Goal: Information Seeking & Learning: Learn about a topic

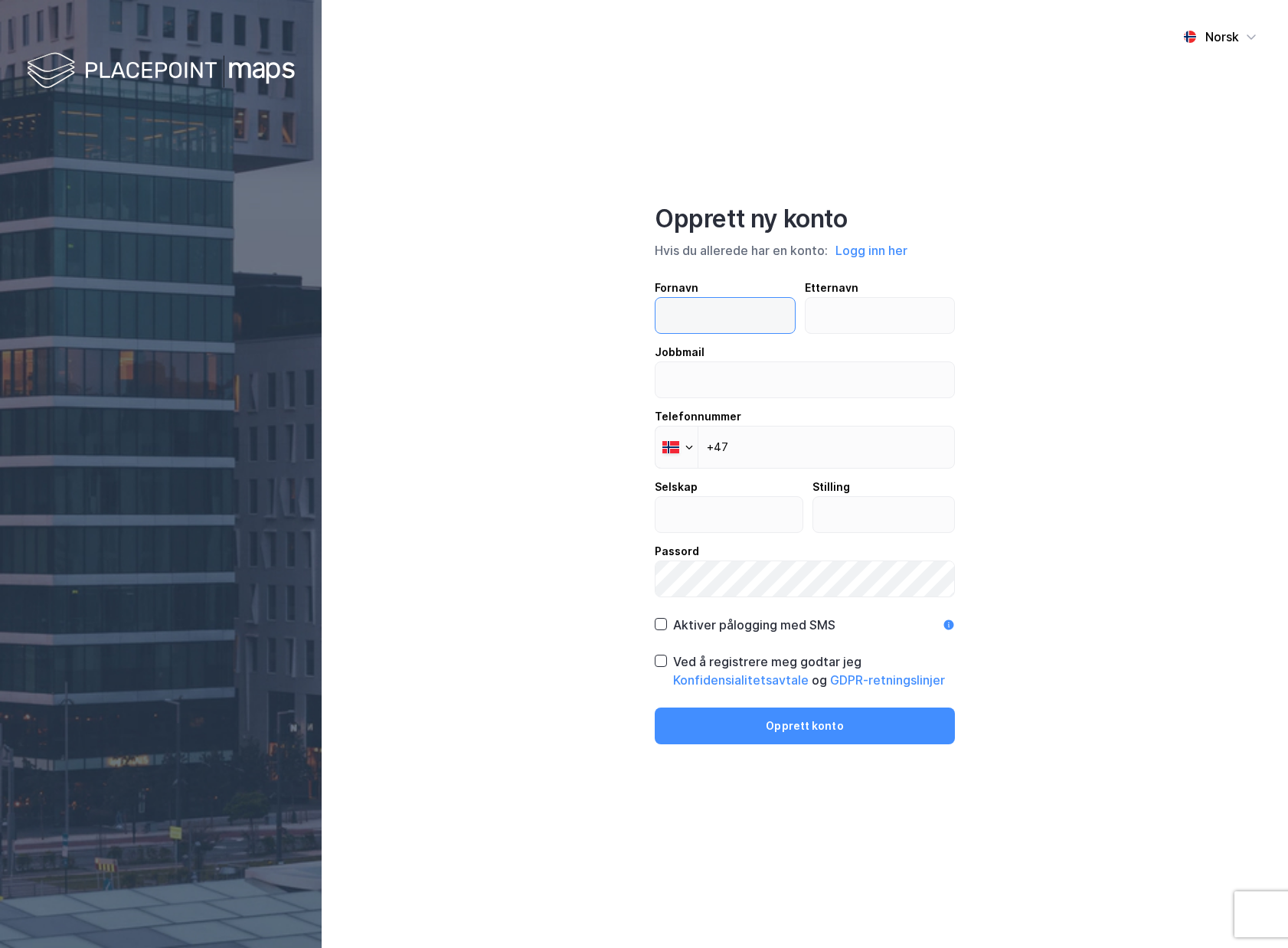
click at [691, 314] on input "text" at bounding box center [725, 315] width 139 height 35
type input "Knut"
type input "Nedkvitne"
type input "knut.nedkvitne@entro.no"
type input "+47 958 68 067"
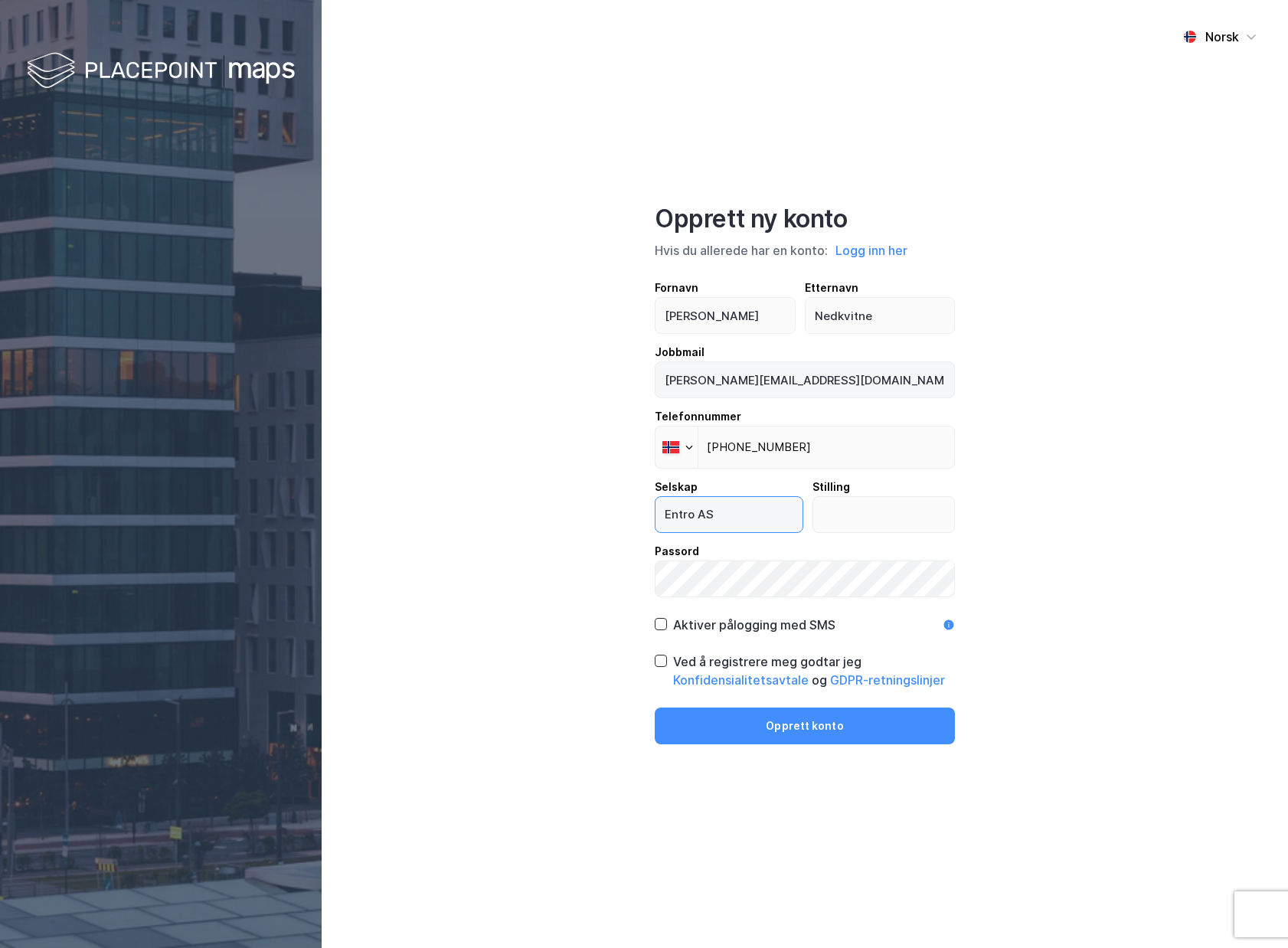
type input "Entro AS"
type input "Rådgiver"
click at [666, 661] on div at bounding box center [661, 661] width 13 height 13
click at [839, 717] on button "Opprett konto" at bounding box center [805, 727] width 300 height 37
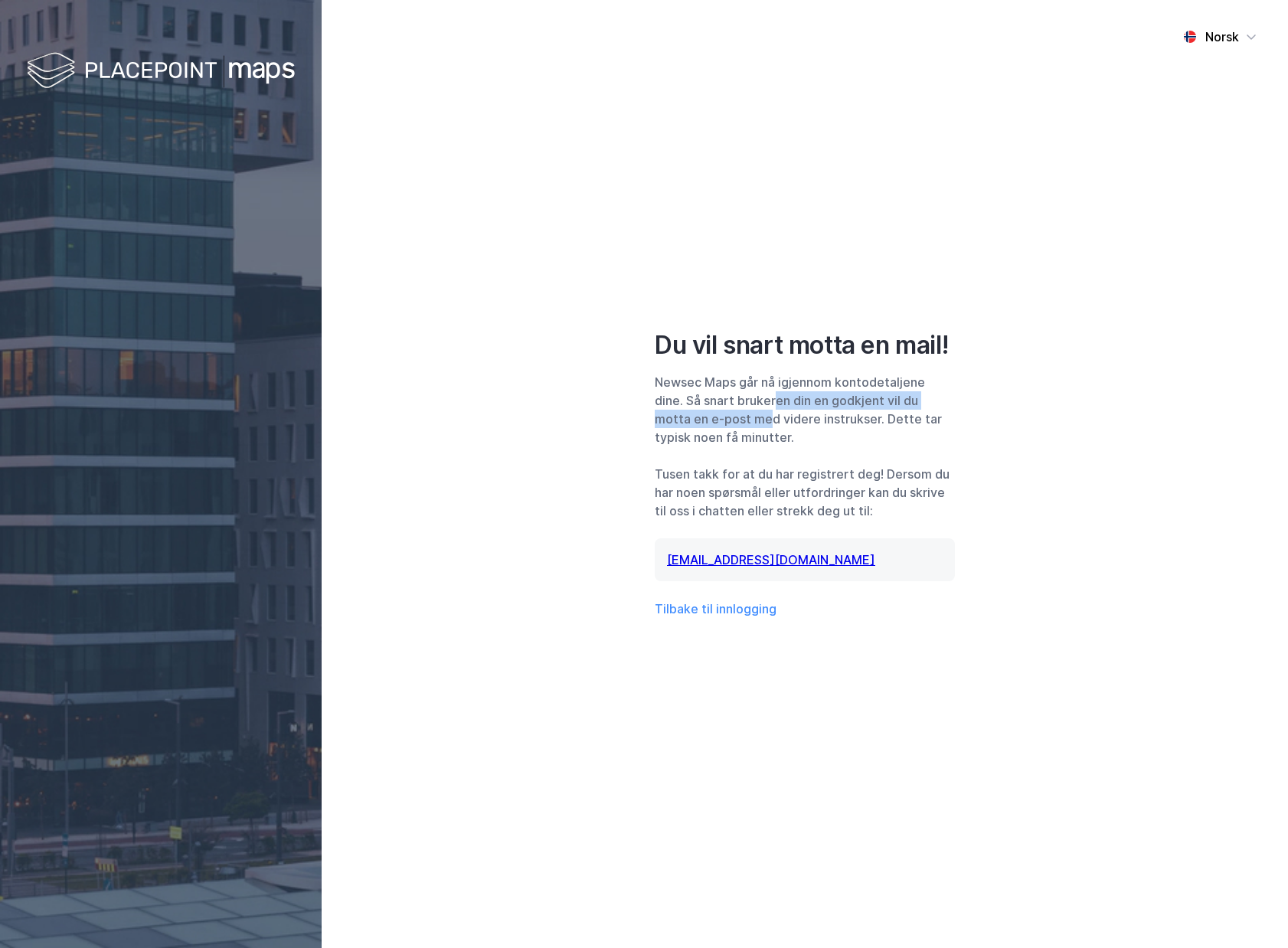
drag, startPoint x: 780, startPoint y: 401, endPoint x: 768, endPoint y: 414, distance: 17.7
click at [770, 414] on div "Newsec Maps går nå igjennom kontodetaljene dine. Så snart brukeren din en godkj…" at bounding box center [805, 410] width 300 height 74
click at [764, 414] on div "Newsec Maps går nå igjennom kontodetaljene dine. Så snart brukeren din en godkj…" at bounding box center [805, 410] width 300 height 74
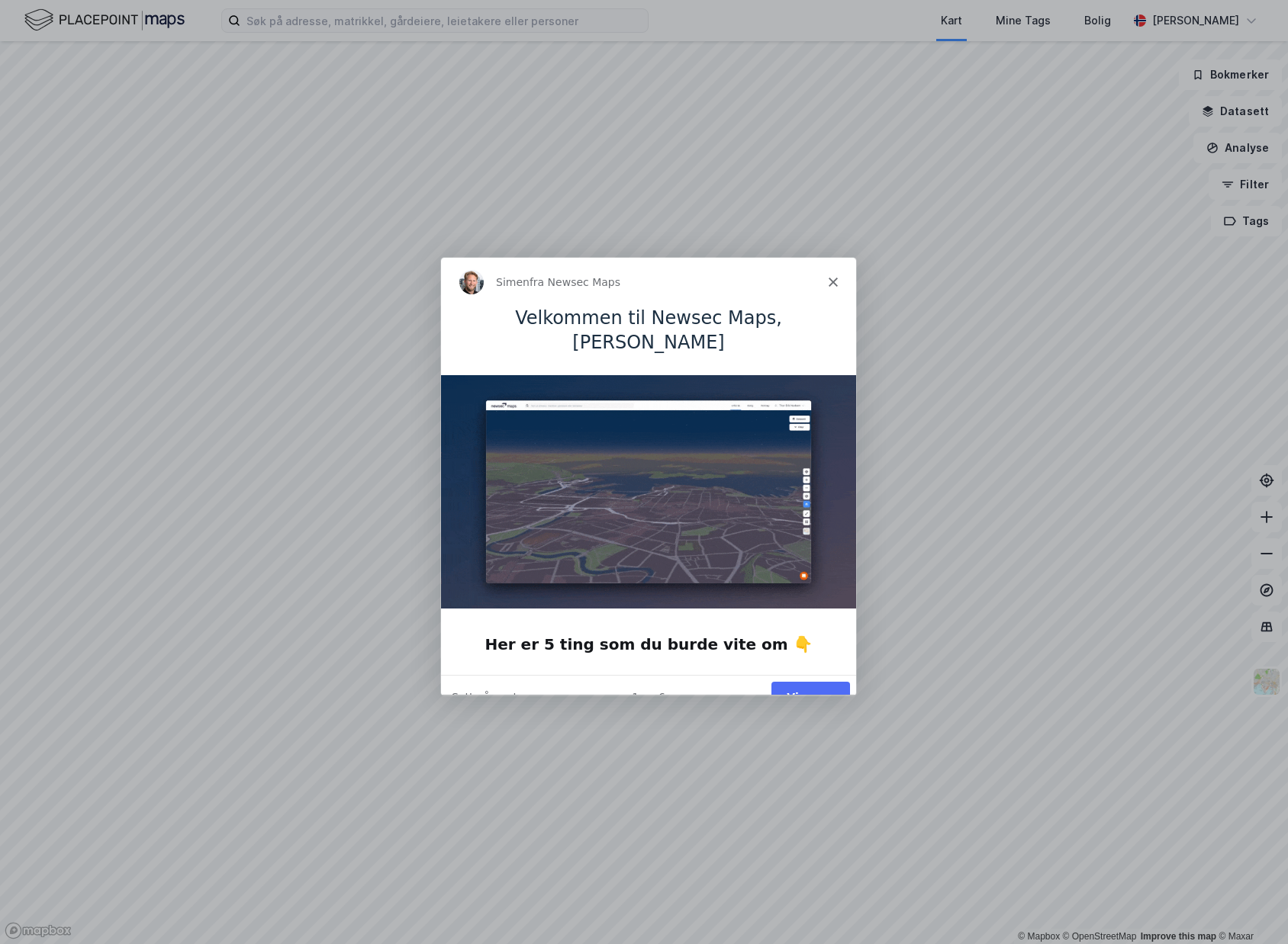
click at [817, 681] on button "Vis meg" at bounding box center [810, 696] width 79 height 31
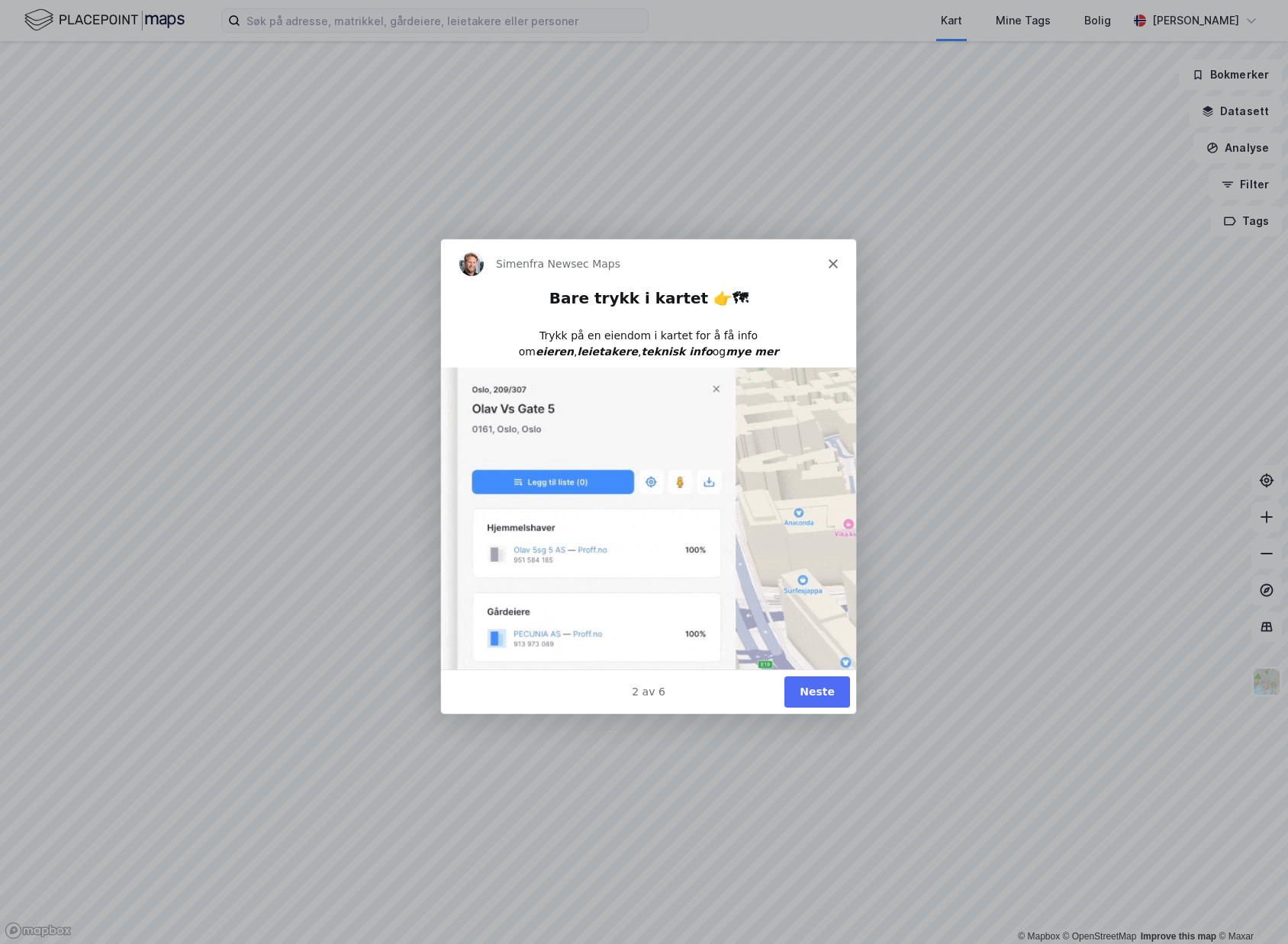
click at [825, 703] on button "Neste" at bounding box center [817, 691] width 66 height 31
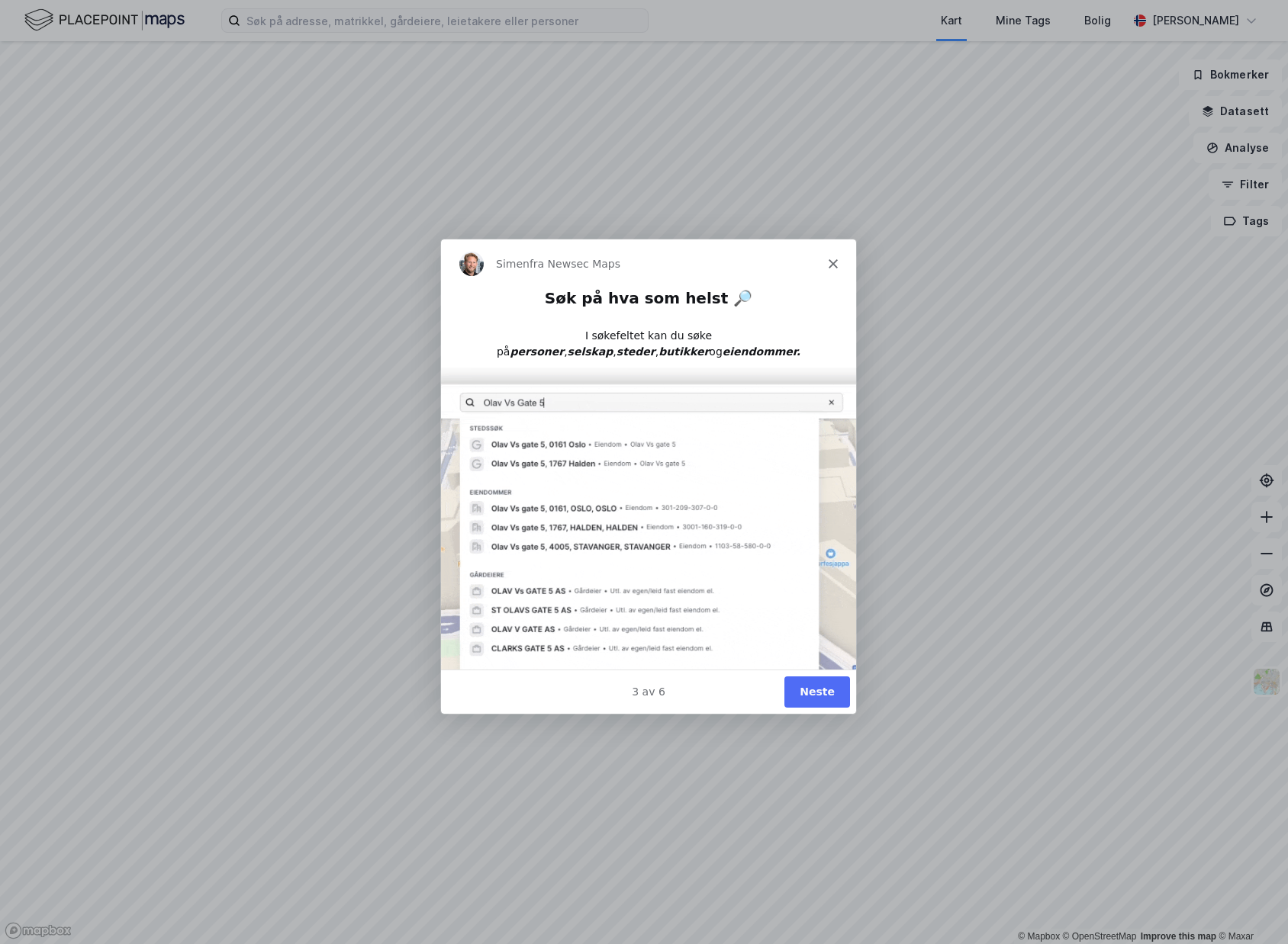
click at [820, 699] on button "Neste" at bounding box center [817, 691] width 66 height 31
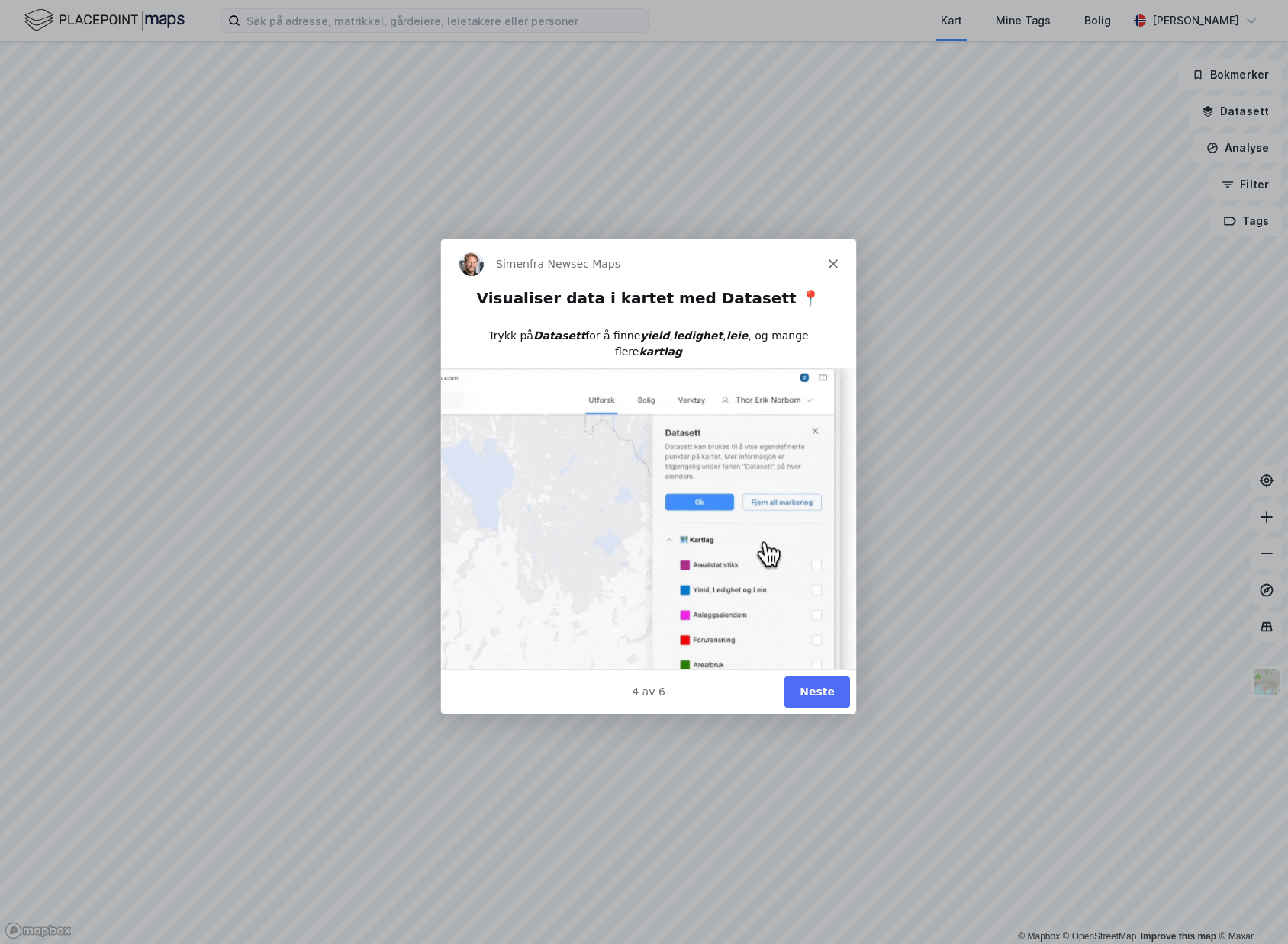
click at [817, 694] on button "Neste" at bounding box center [817, 691] width 66 height 31
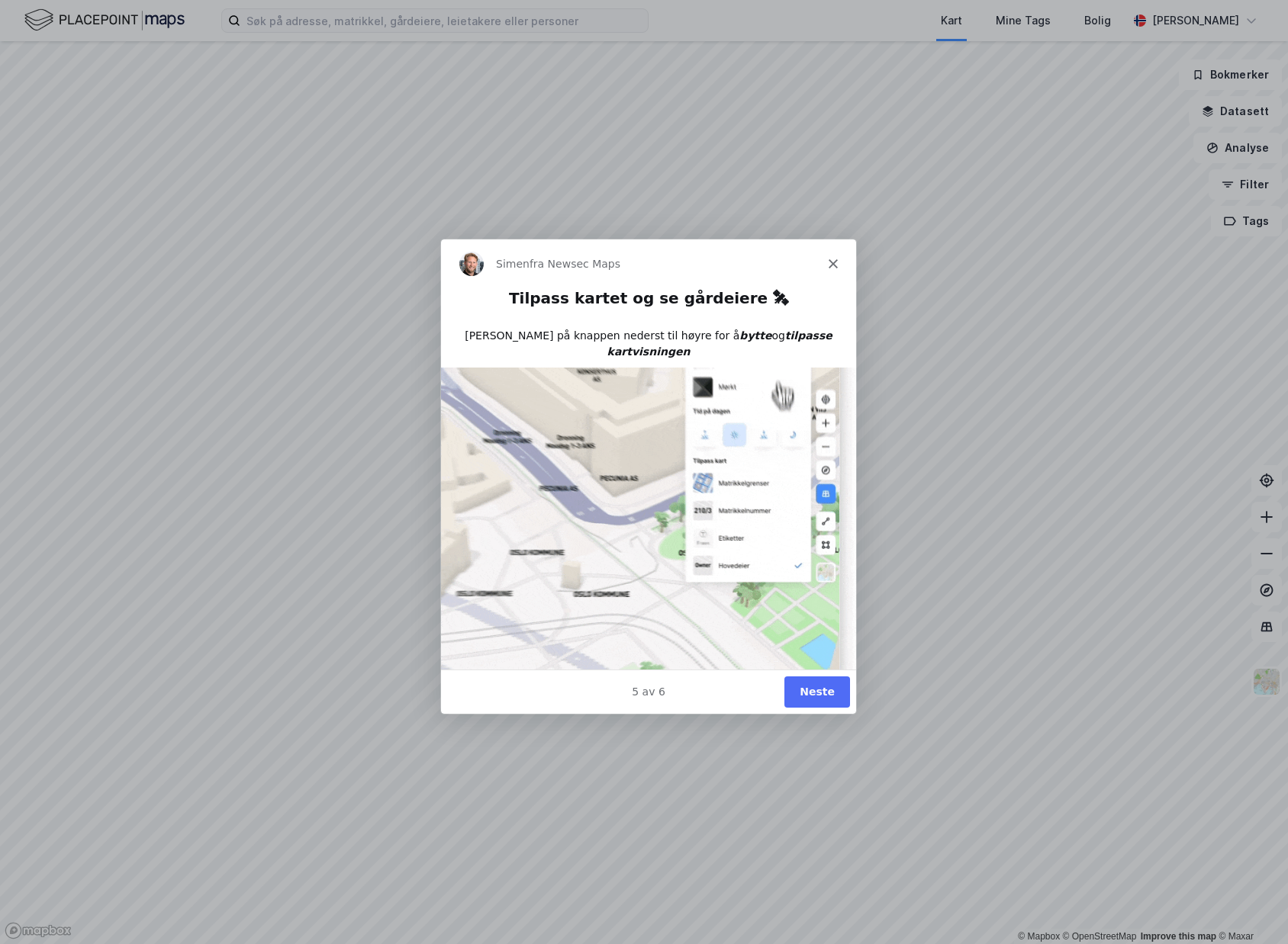
click at [817, 694] on button "Neste" at bounding box center [817, 691] width 66 height 31
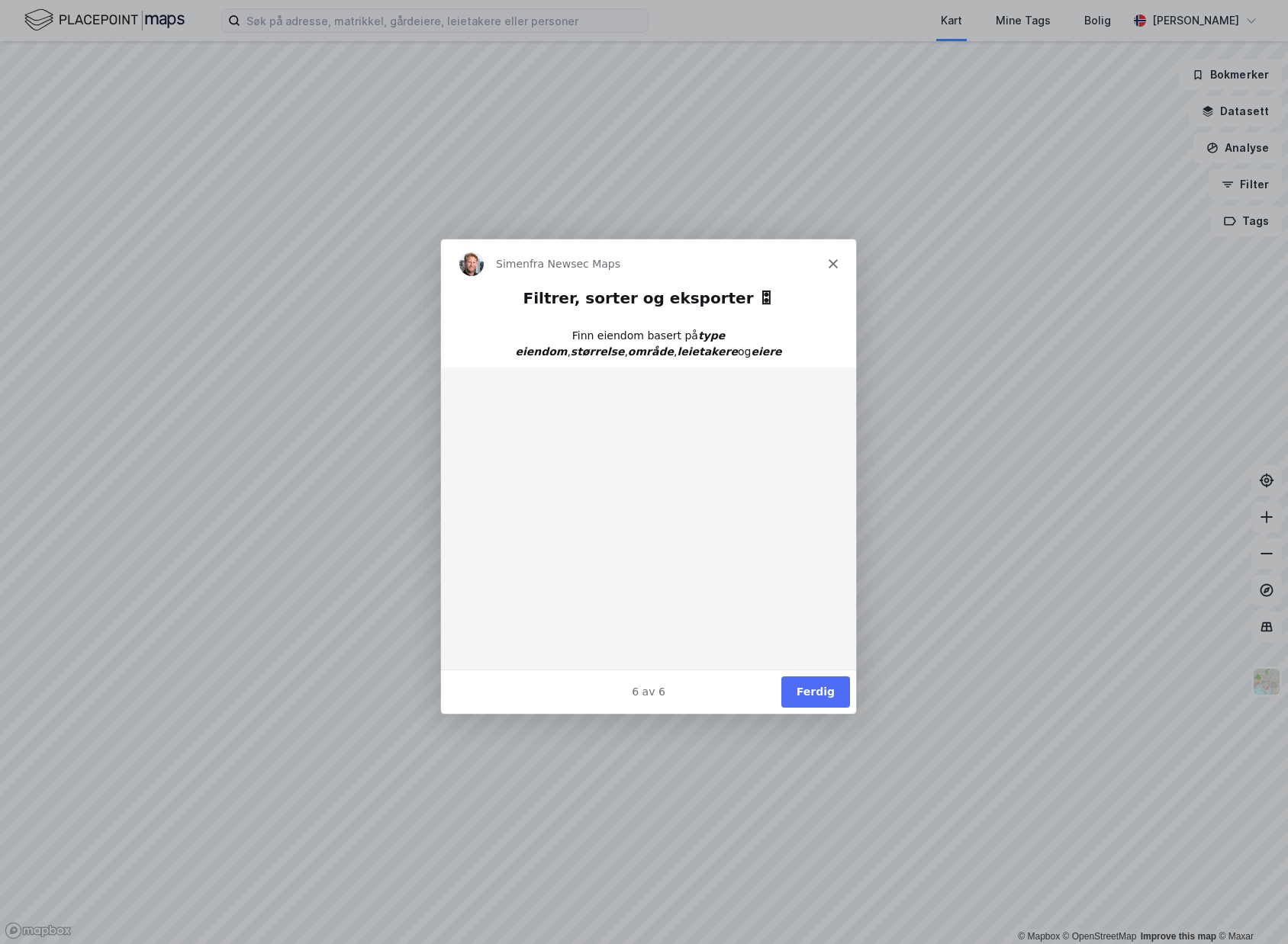
click at [825, 692] on button "Ferdig" at bounding box center [815, 691] width 69 height 31
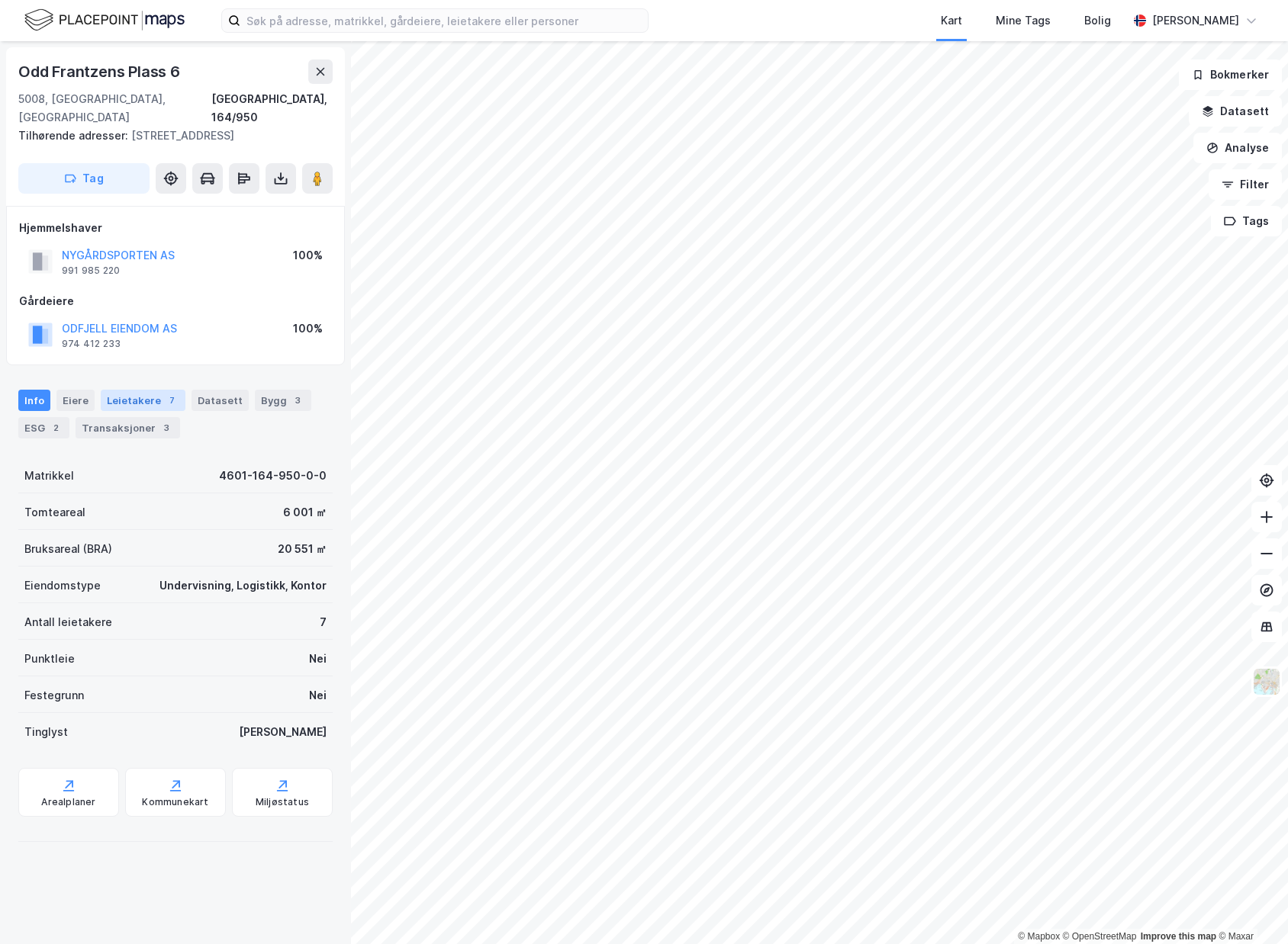
click at [164, 393] on div "7" at bounding box center [171, 400] width 15 height 15
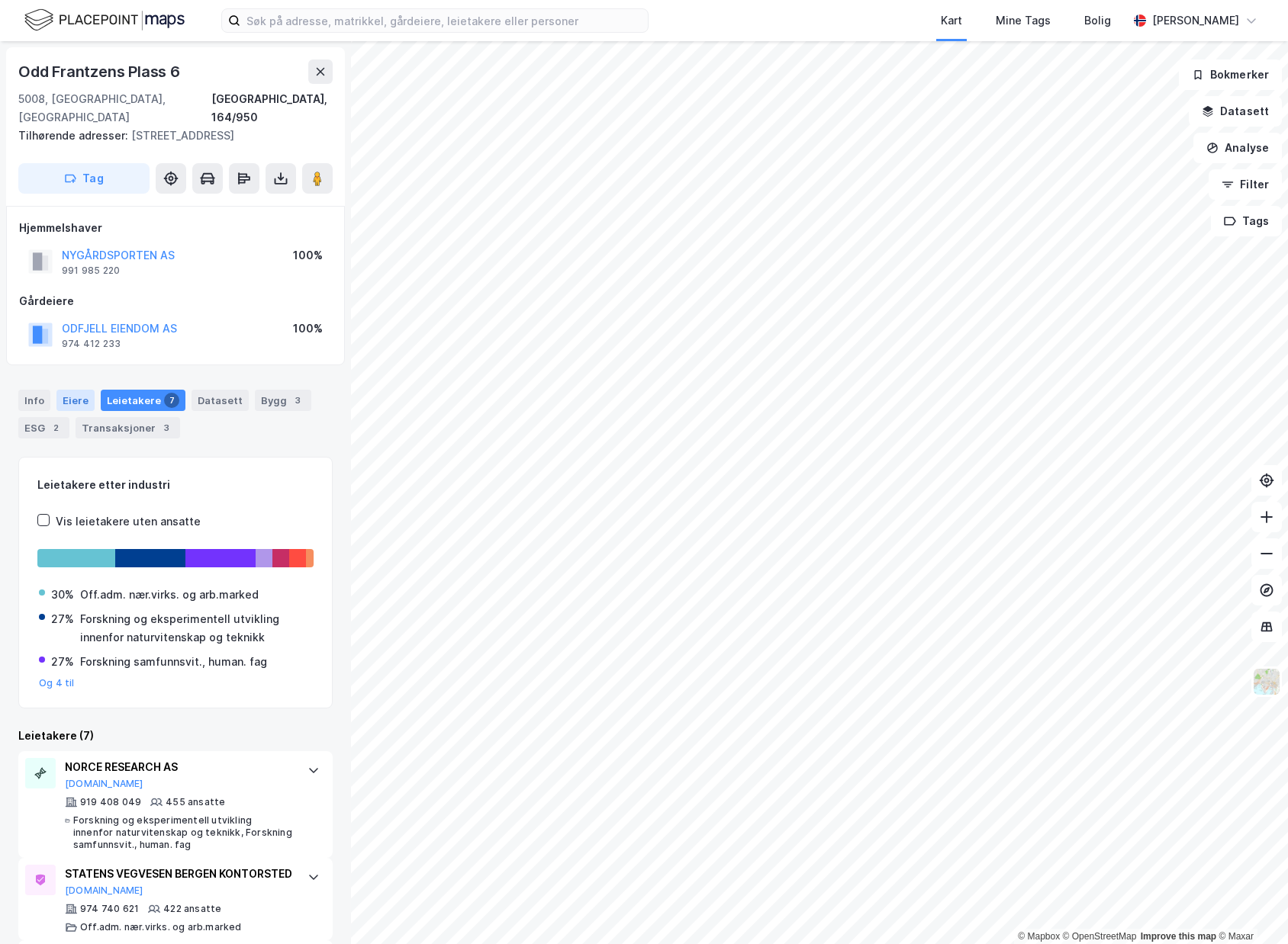
click at [71, 390] on div "Eiere" at bounding box center [76, 401] width 38 height 22
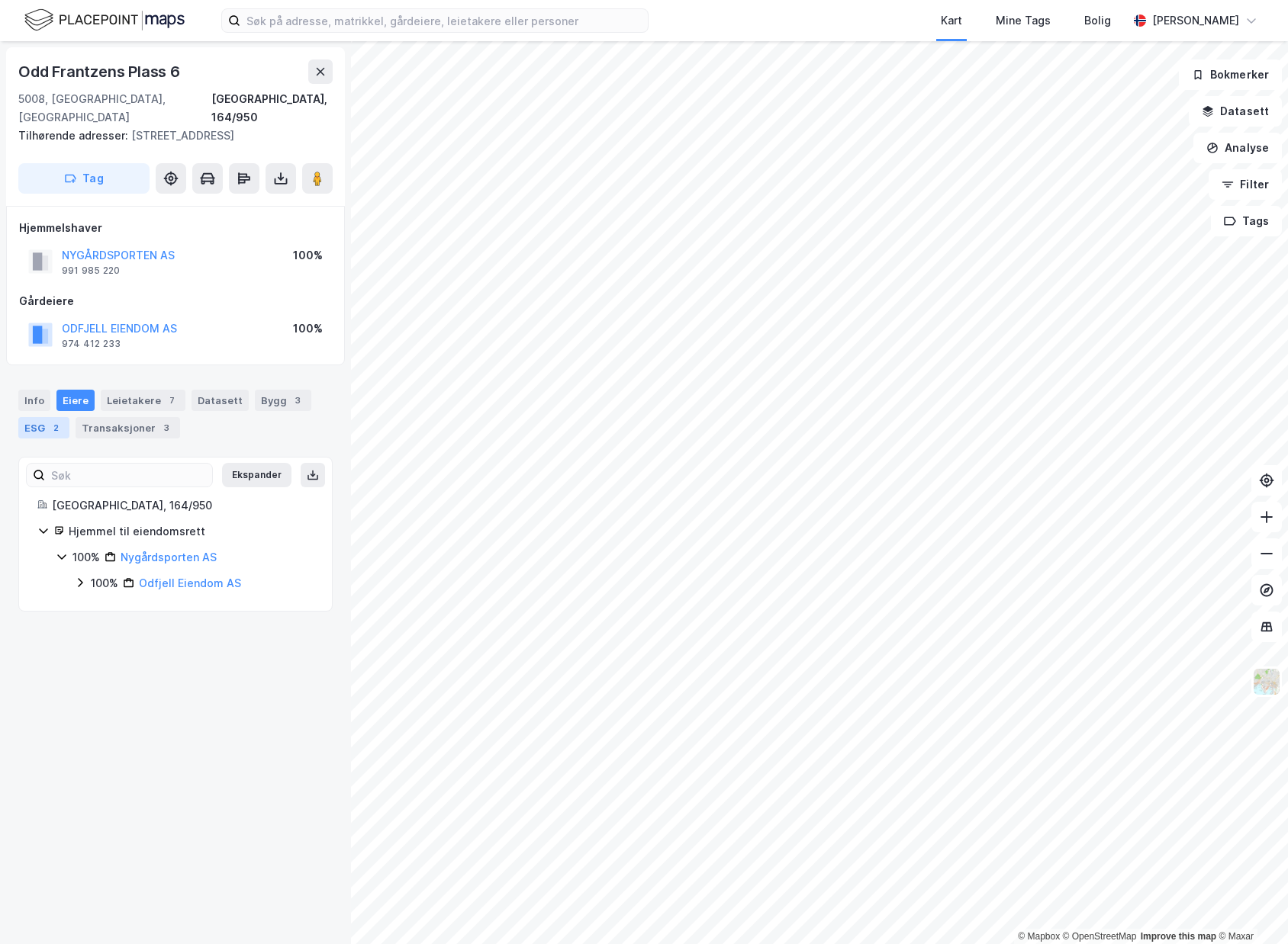
click at [52, 420] on div "2" at bounding box center [56, 428] width 15 height 15
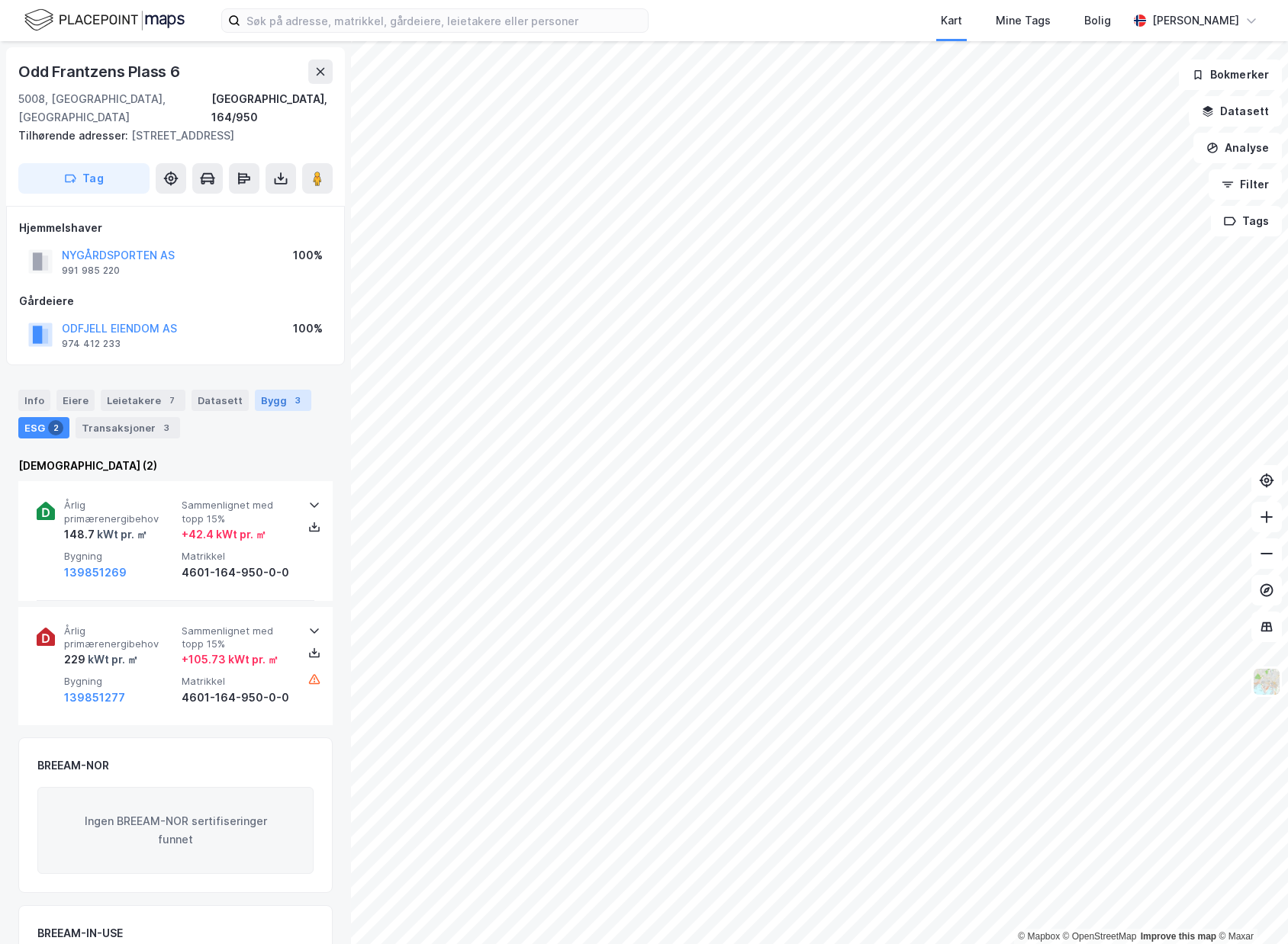
click at [290, 393] on div "3" at bounding box center [298, 400] width 15 height 15
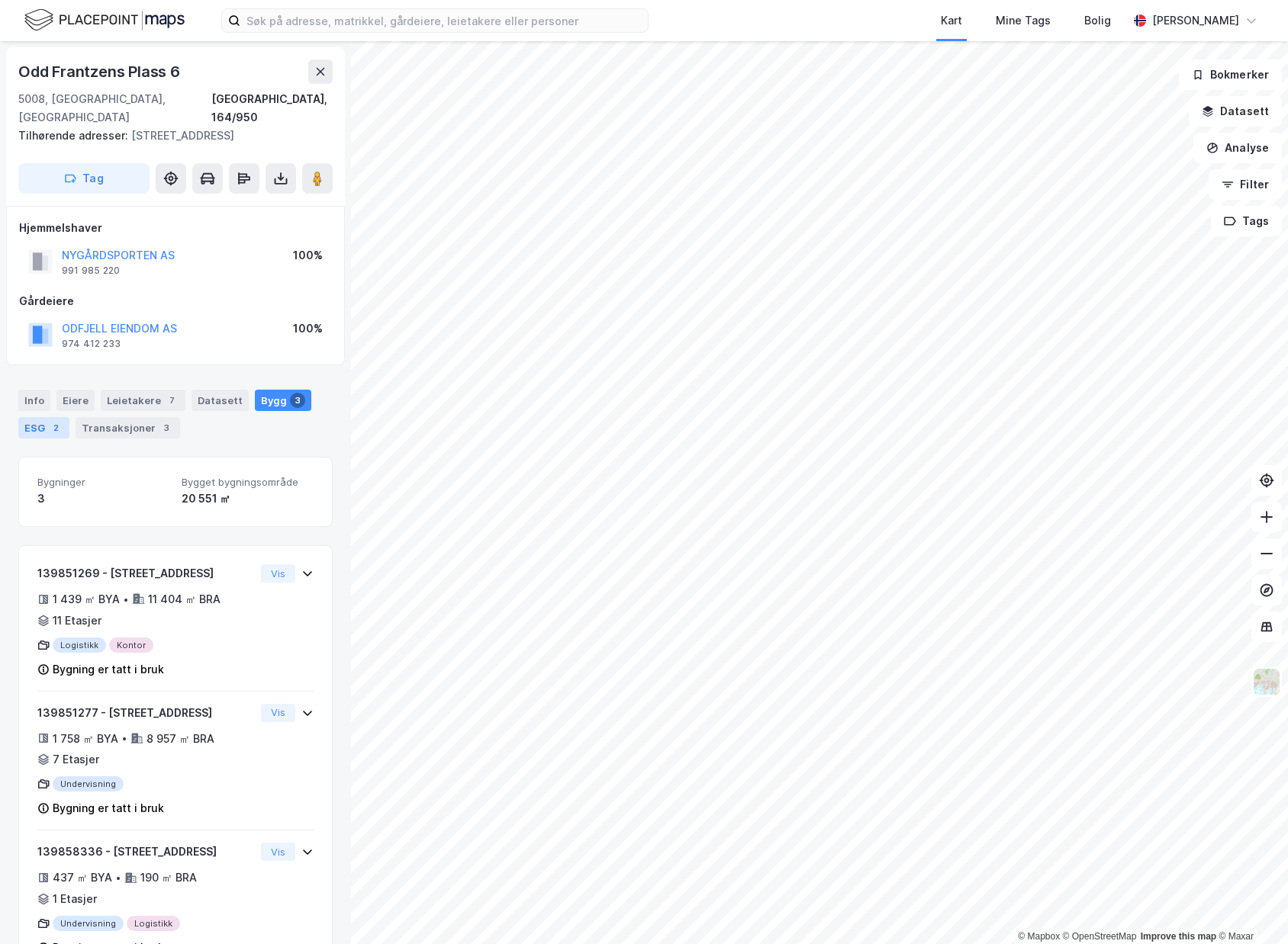
click at [47, 419] on div "ESG 2" at bounding box center [43, 428] width 51 height 22
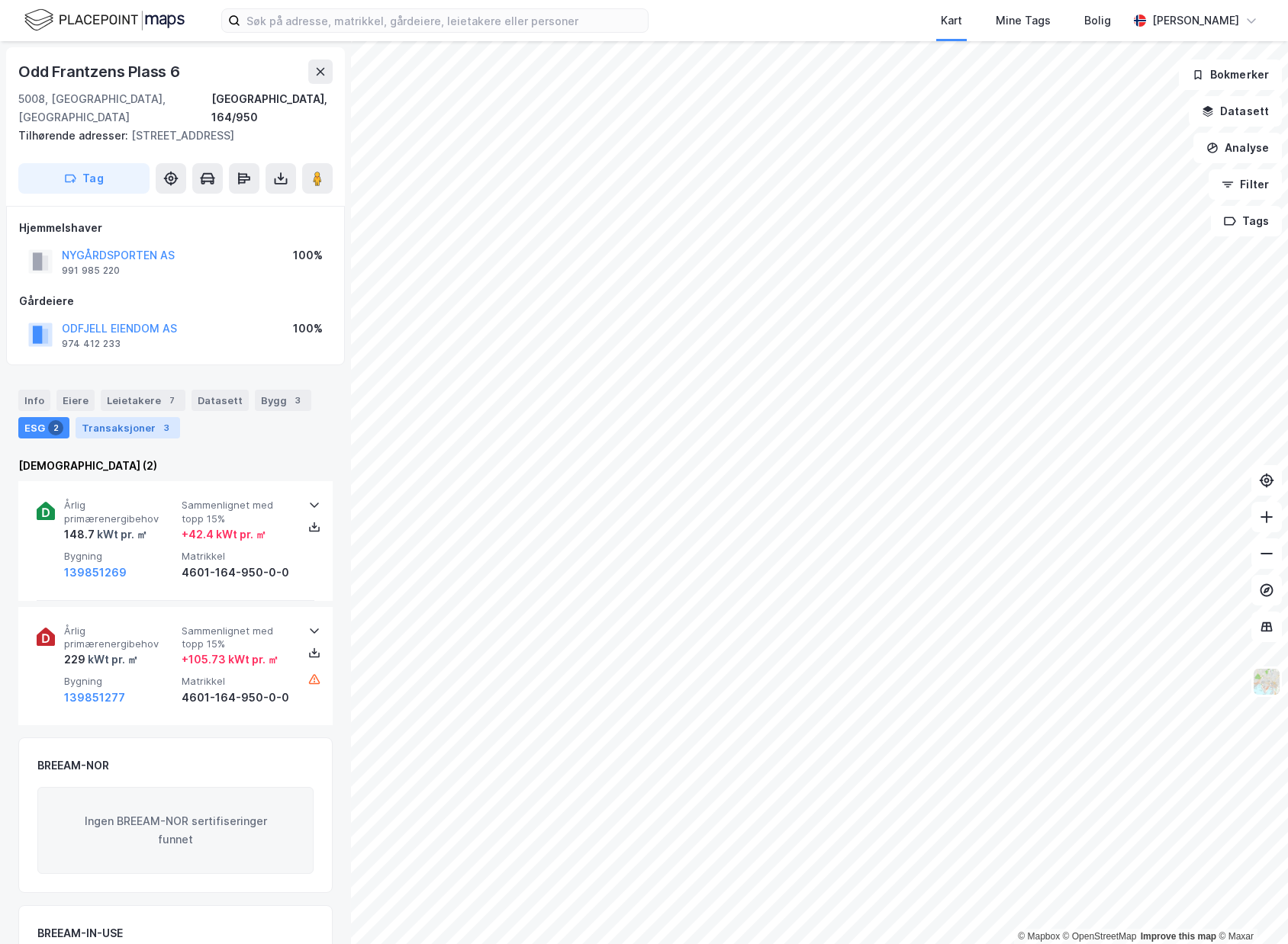
click at [111, 418] on div "Transaksjoner 3" at bounding box center [127, 428] width 104 height 22
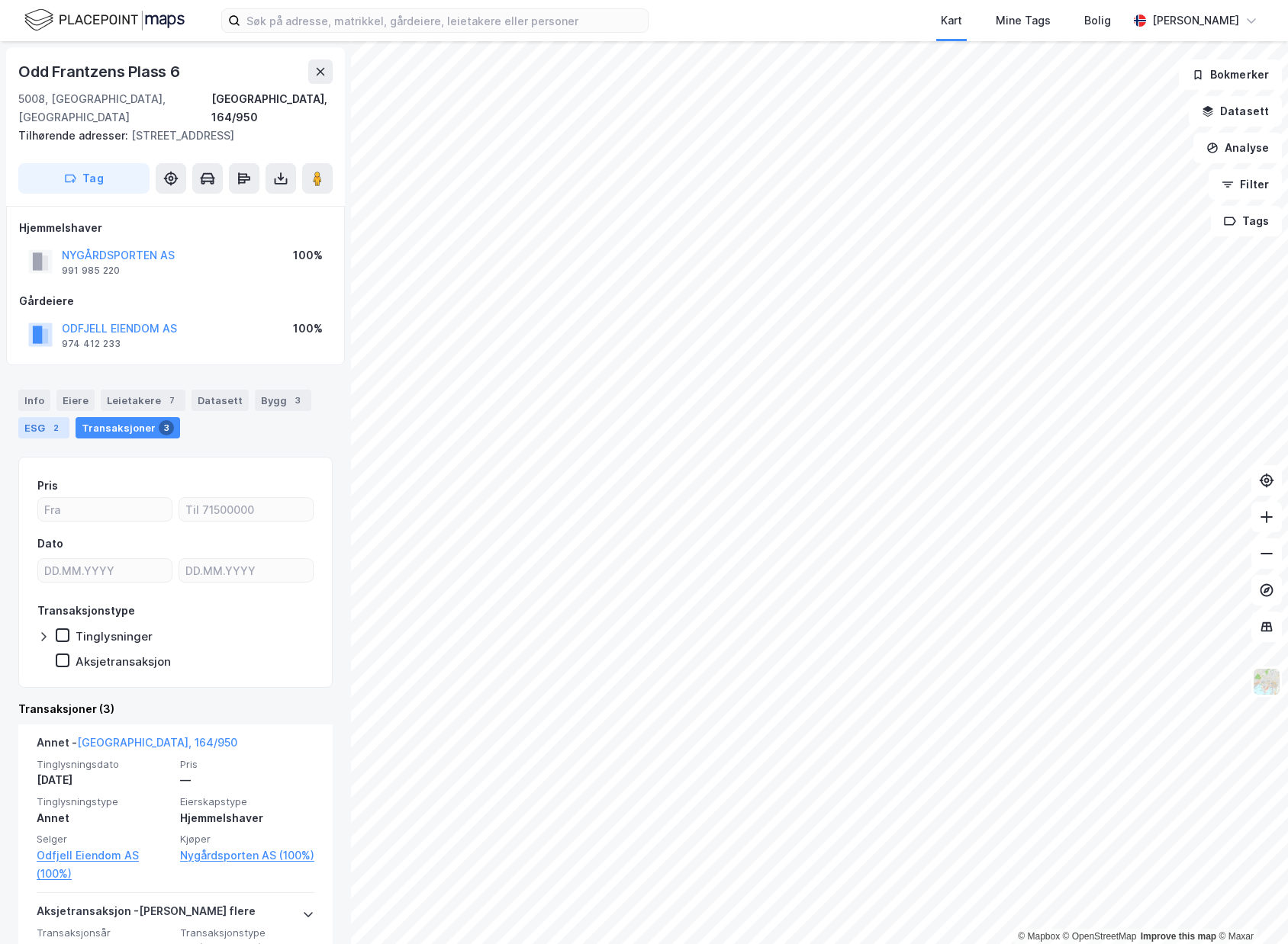
click at [48, 417] on div "ESG 2" at bounding box center [43, 428] width 51 height 22
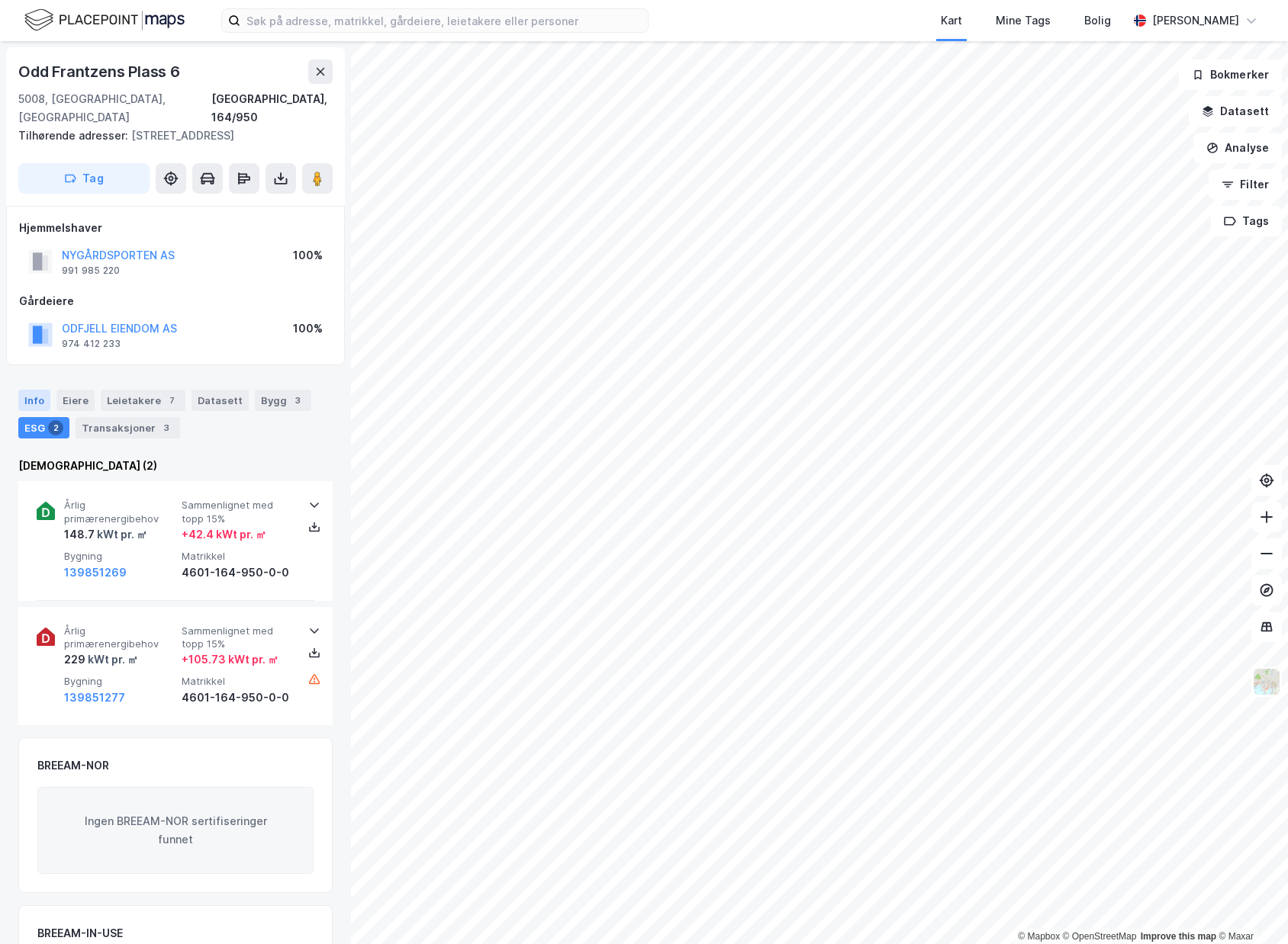
click at [43, 390] on div "Info" at bounding box center [34, 401] width 32 height 22
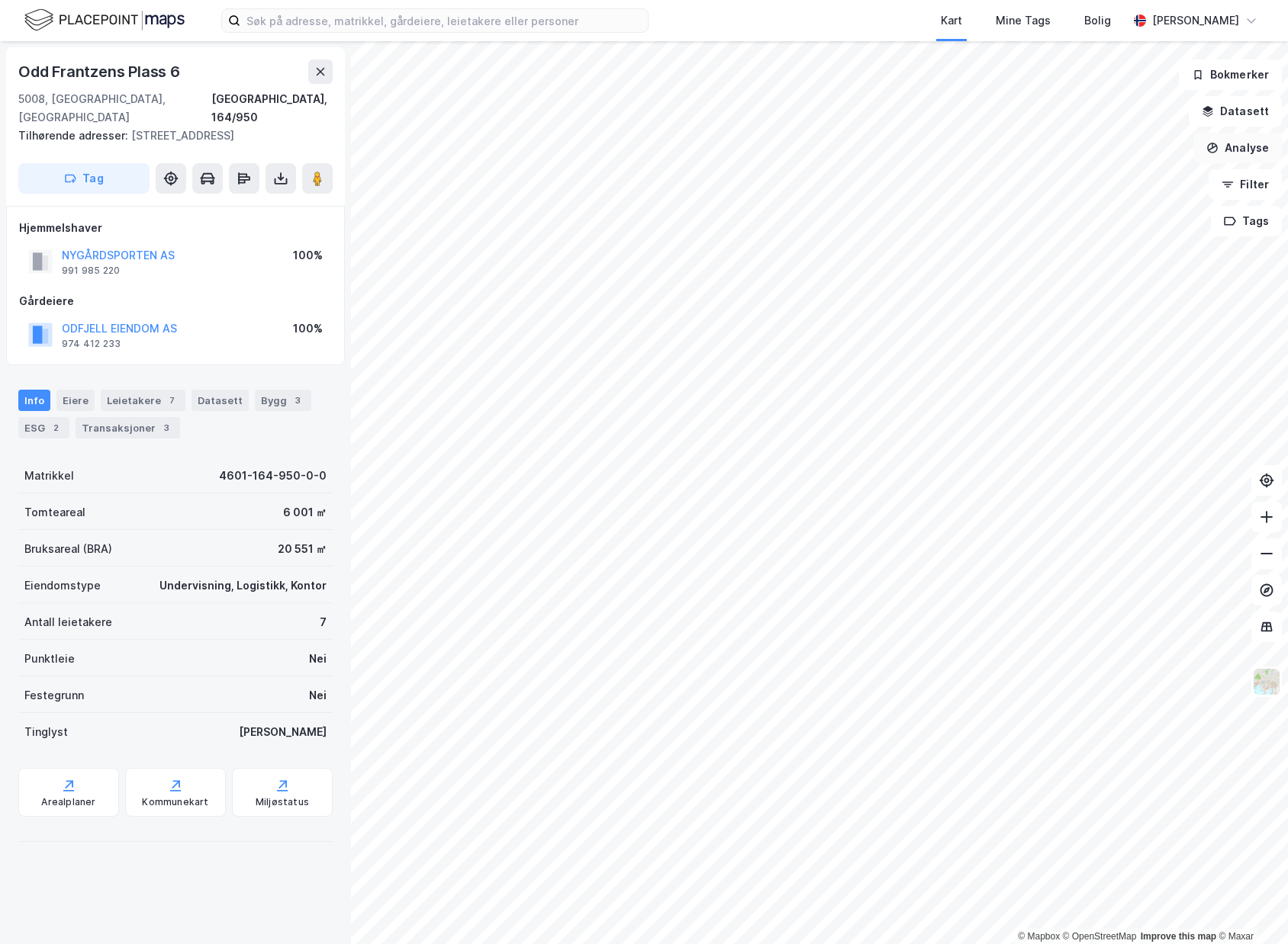
click at [1241, 155] on button "Analyse" at bounding box center [1238, 148] width 89 height 31
click at [1108, 248] on div "Se demografi" at bounding box center [1105, 243] width 133 height 13
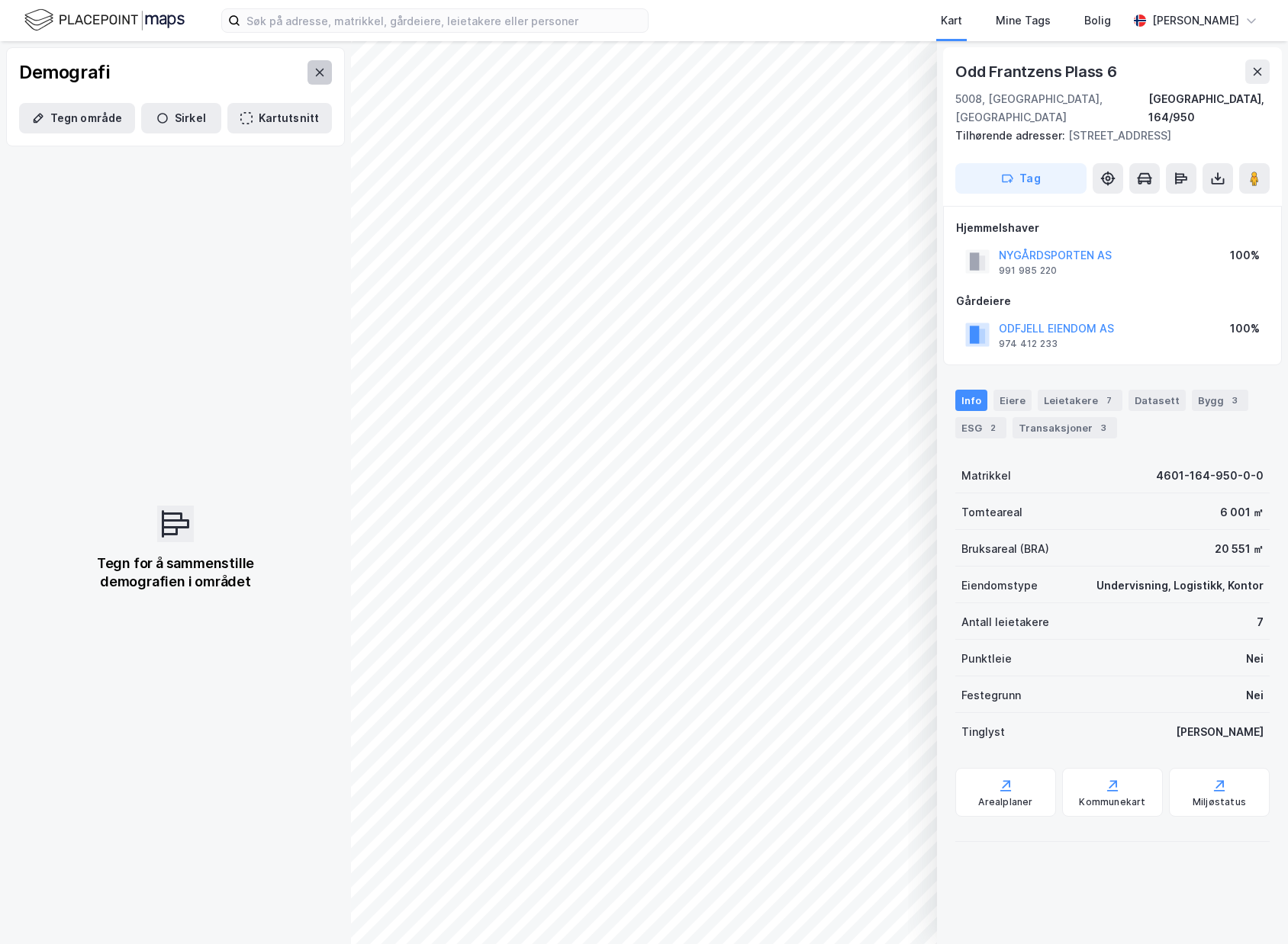
click at [313, 74] on icon at bounding box center [319, 72] width 13 height 13
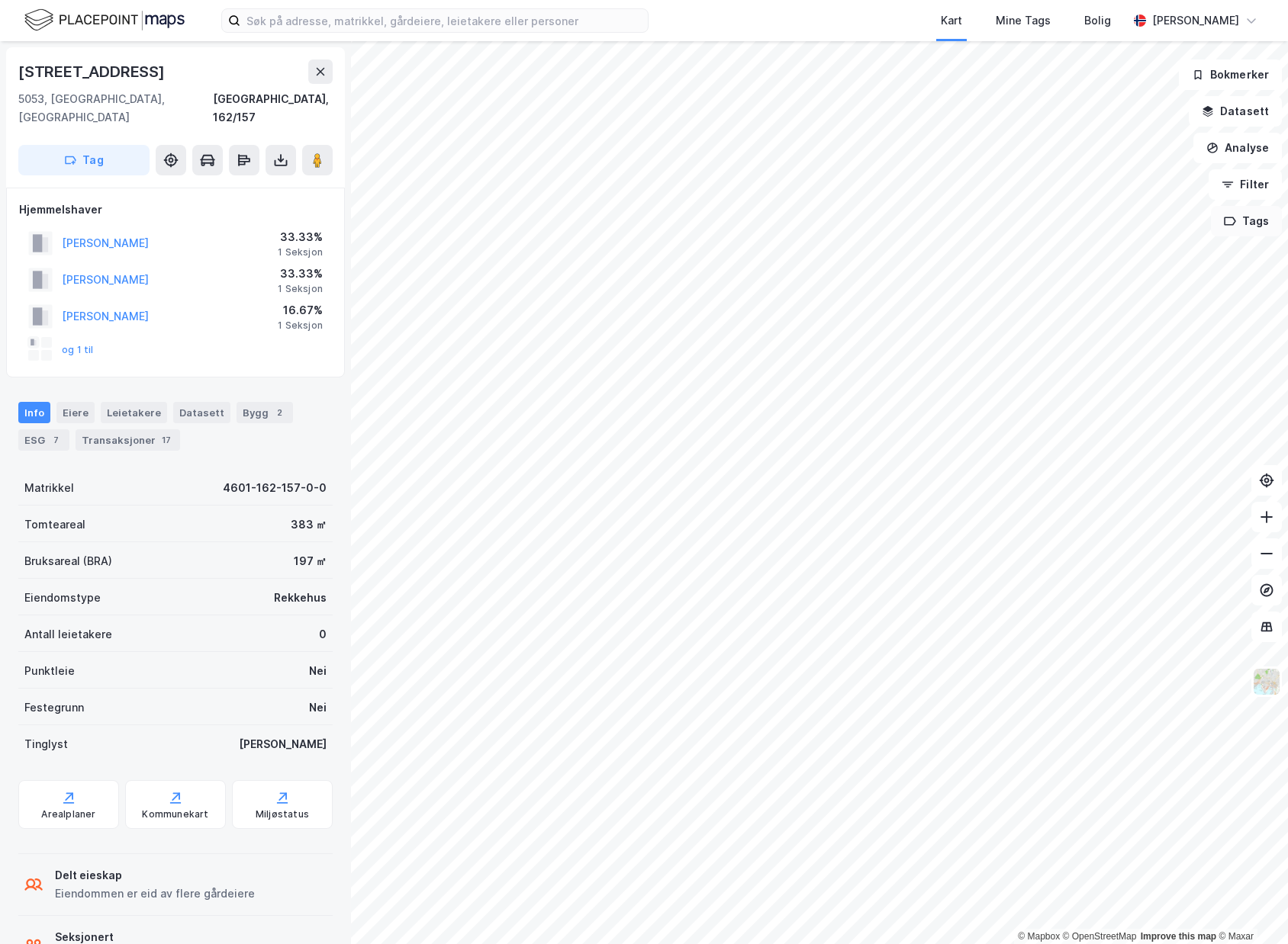
scroll to position [1, 0]
click at [0, 0] on button "og 1 til" at bounding box center [0, 0] width 0 height 0
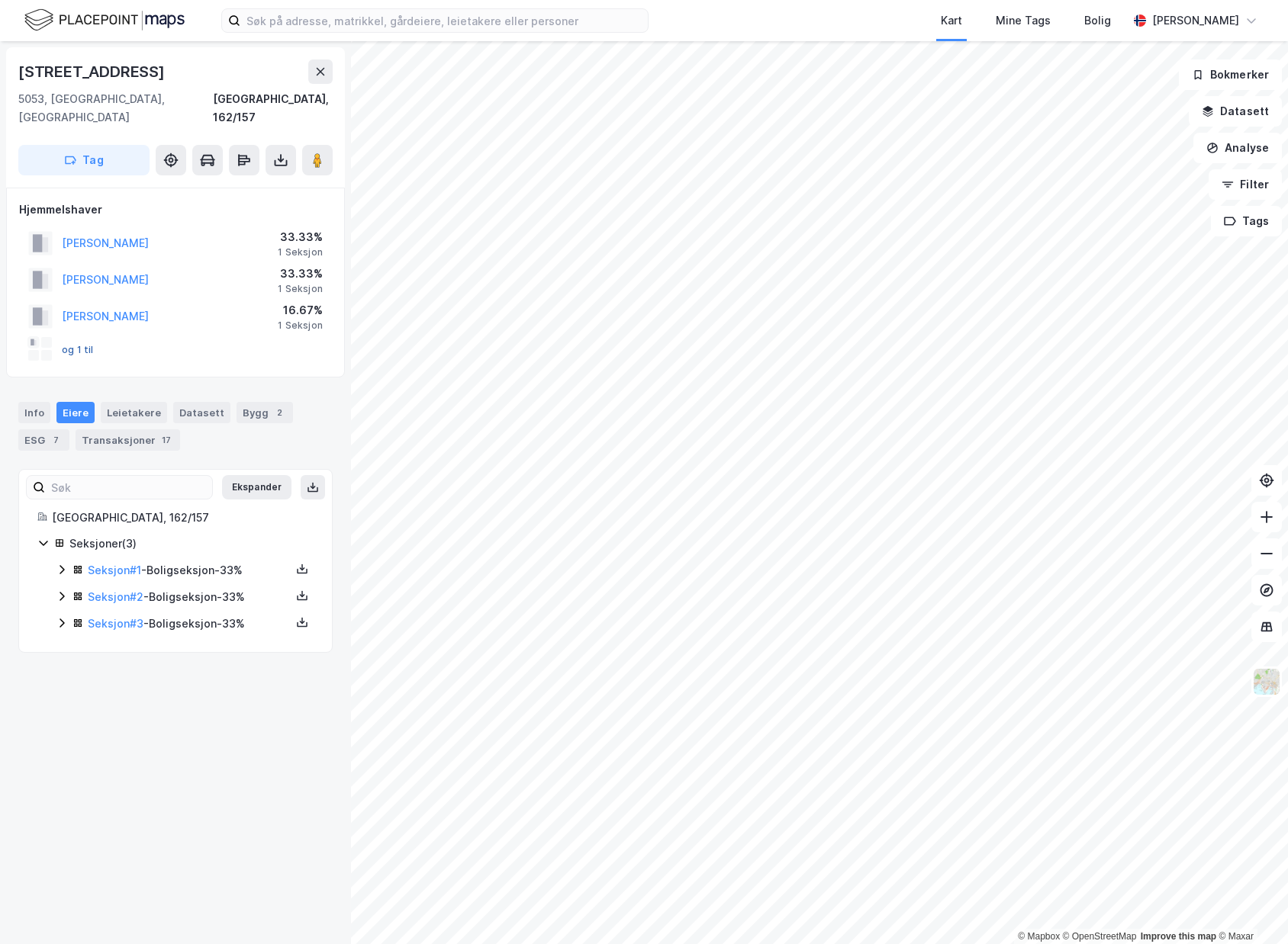
click at [0, 0] on button "og 1 til" at bounding box center [0, 0] width 0 height 0
click at [43, 338] on div at bounding box center [46, 343] width 11 height 11
click at [32, 337] on rect at bounding box center [33, 343] width 13 height 13
click at [0, 0] on button "og 1 til" at bounding box center [0, 0] width 0 height 0
click at [48, 433] on div "7" at bounding box center [56, 440] width 15 height 15
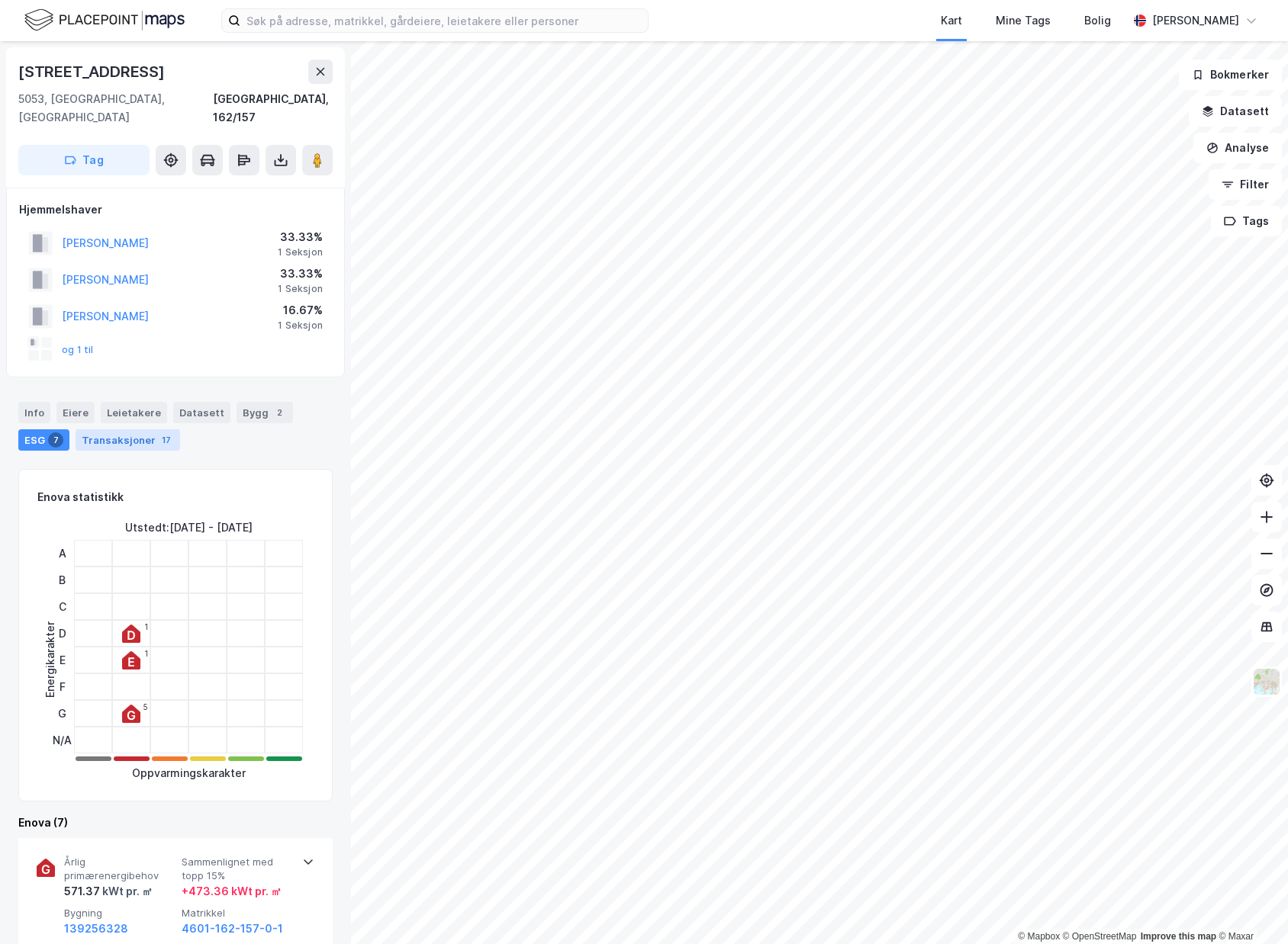
click at [117, 429] on div "Transaksjoner 17" at bounding box center [127, 440] width 104 height 22
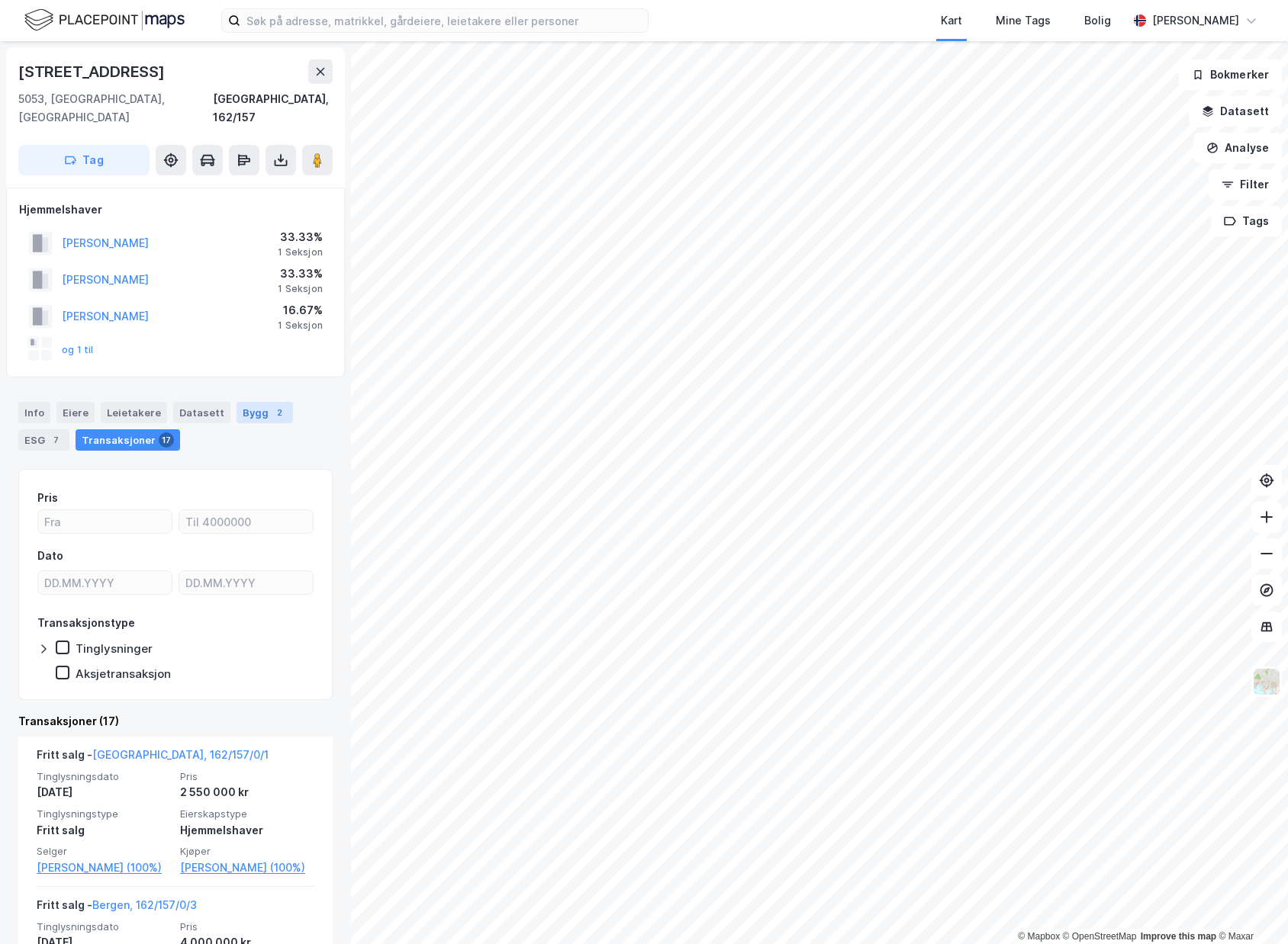
click at [247, 402] on div "Bygg 2" at bounding box center [265, 413] width 57 height 22
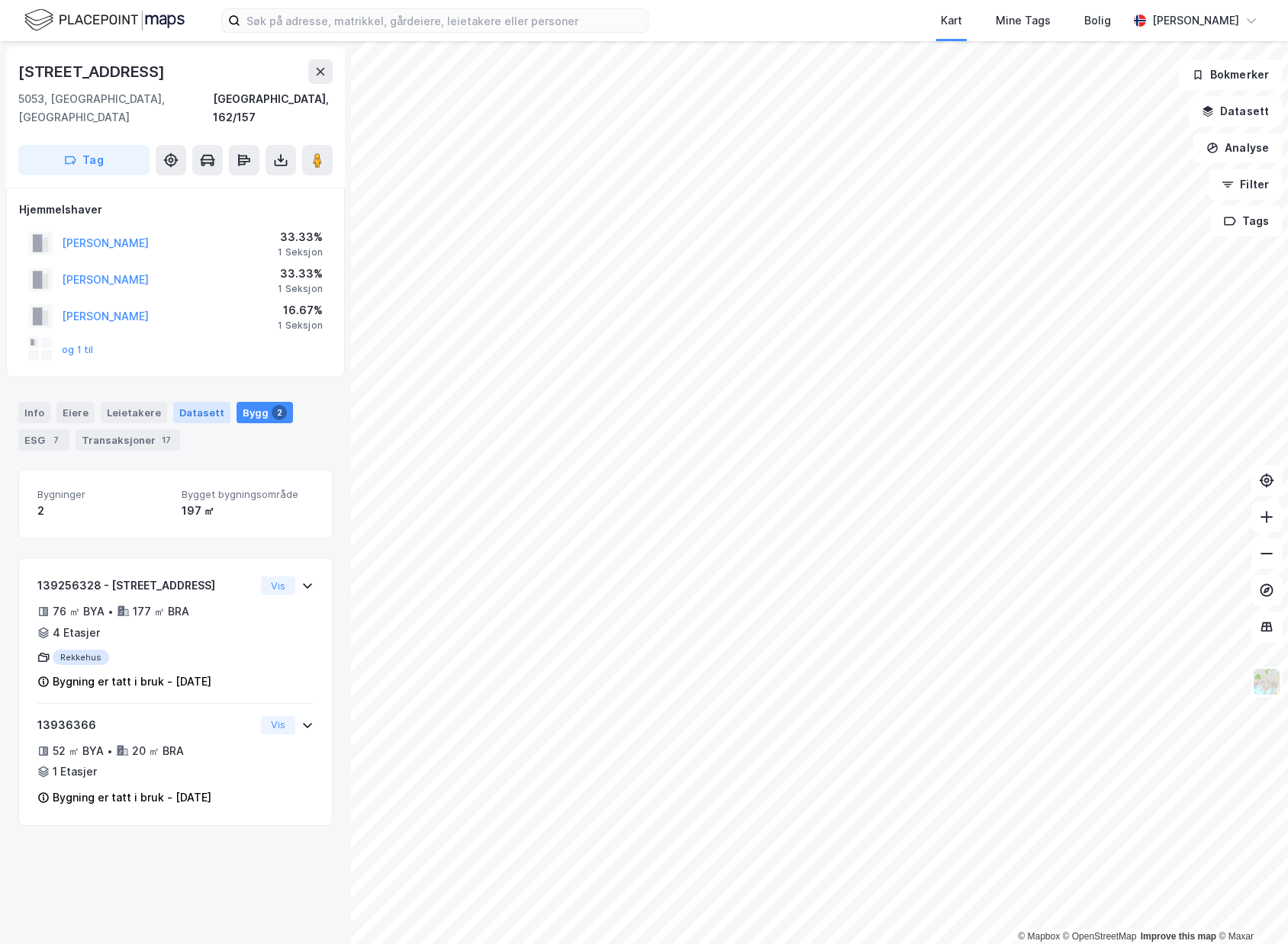
click at [182, 402] on div "Datasett" at bounding box center [201, 413] width 57 height 22
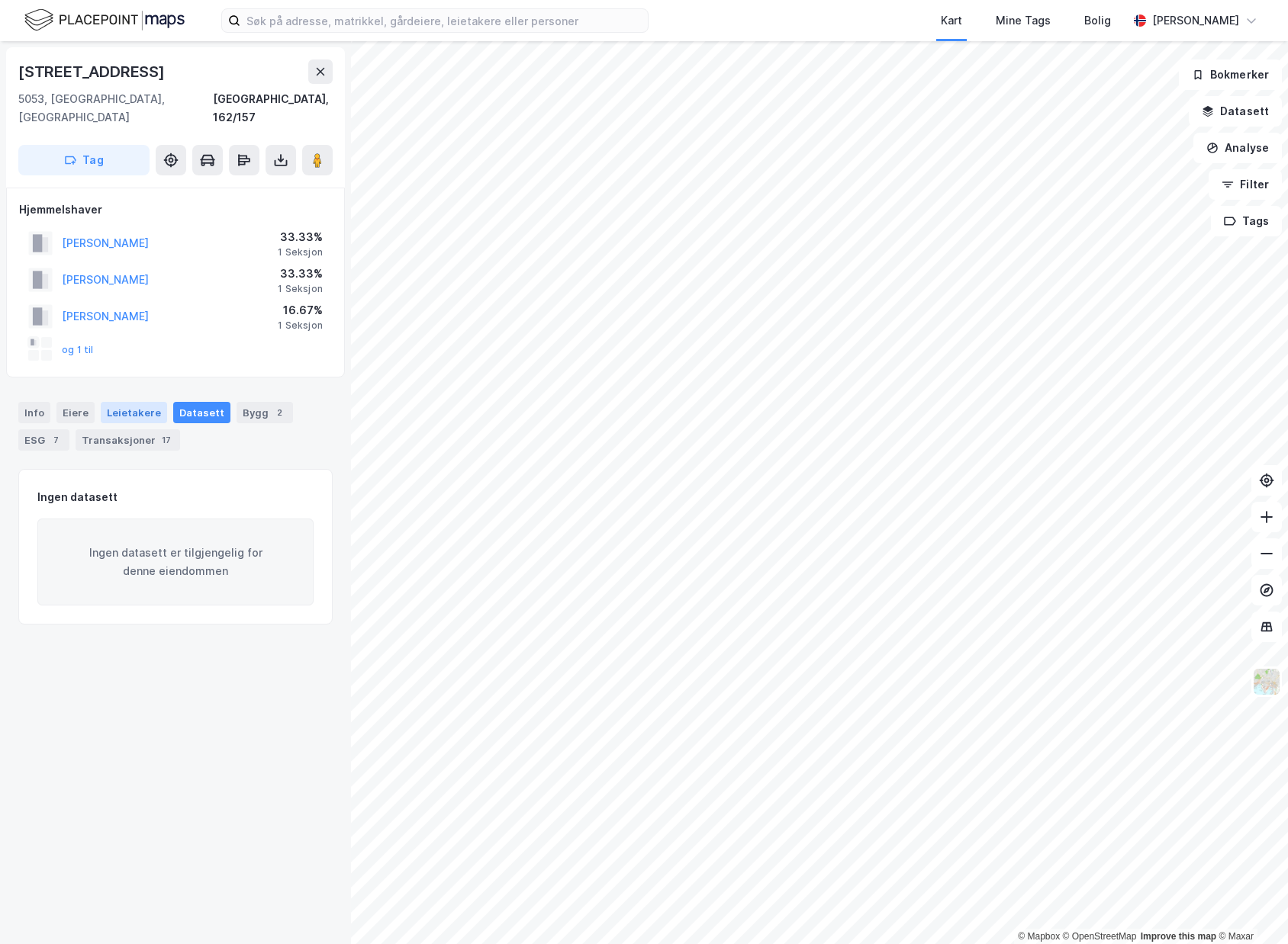
click at [140, 402] on div "Leietakere" at bounding box center [134, 413] width 66 height 22
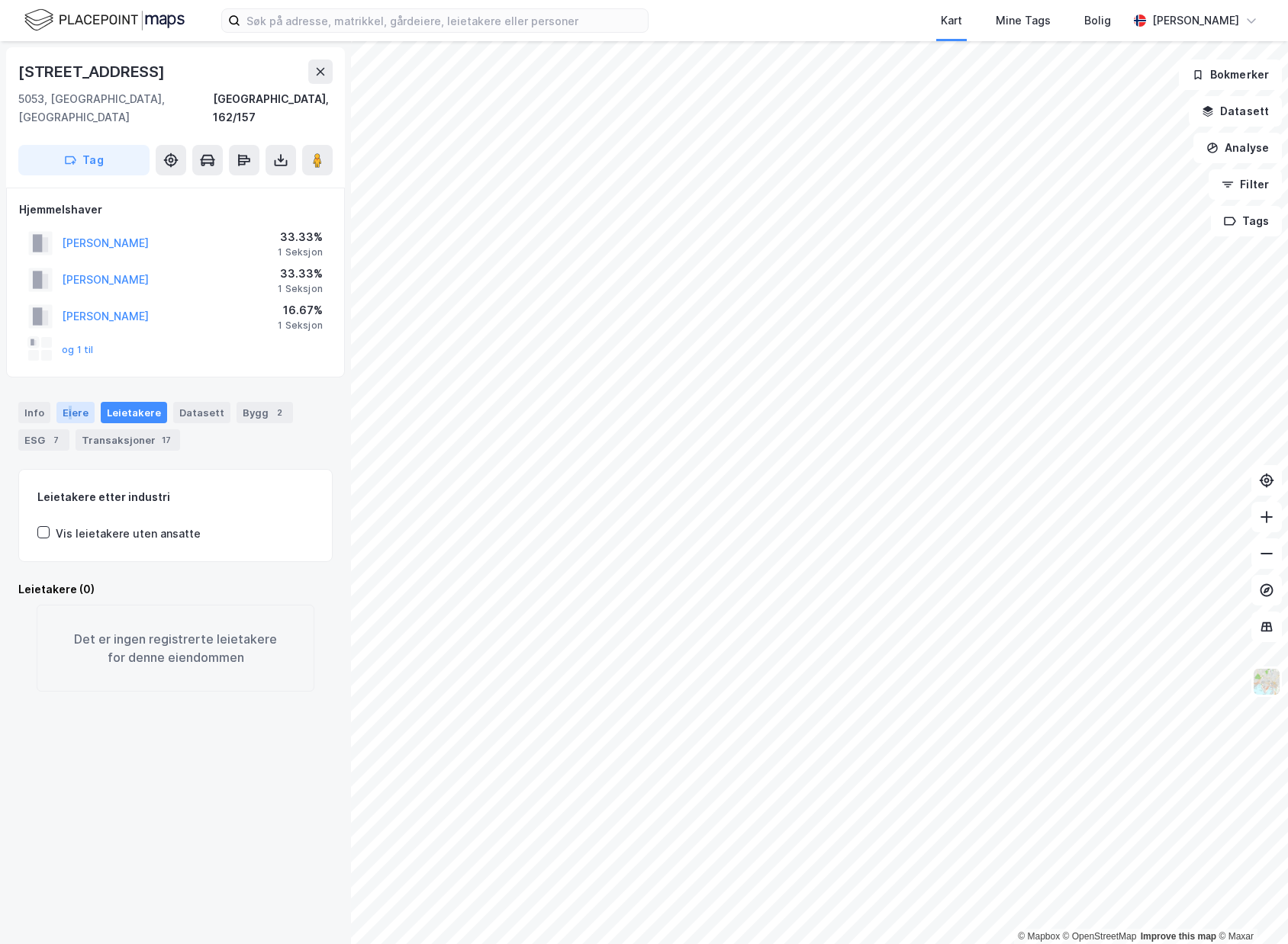
click at [68, 402] on div "Eiere" at bounding box center [76, 413] width 38 height 22
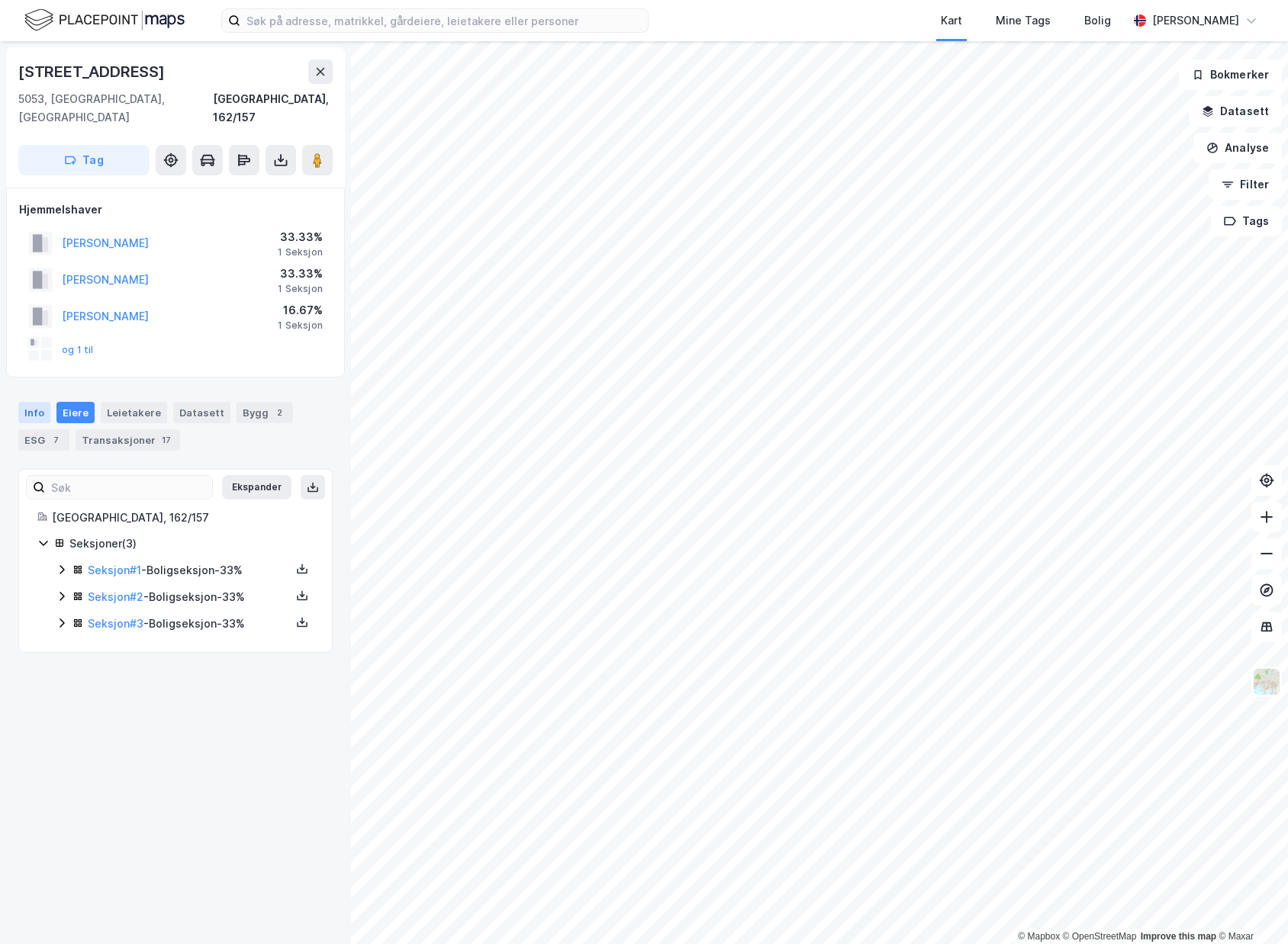
click at [38, 403] on div "Info" at bounding box center [34, 413] width 32 height 22
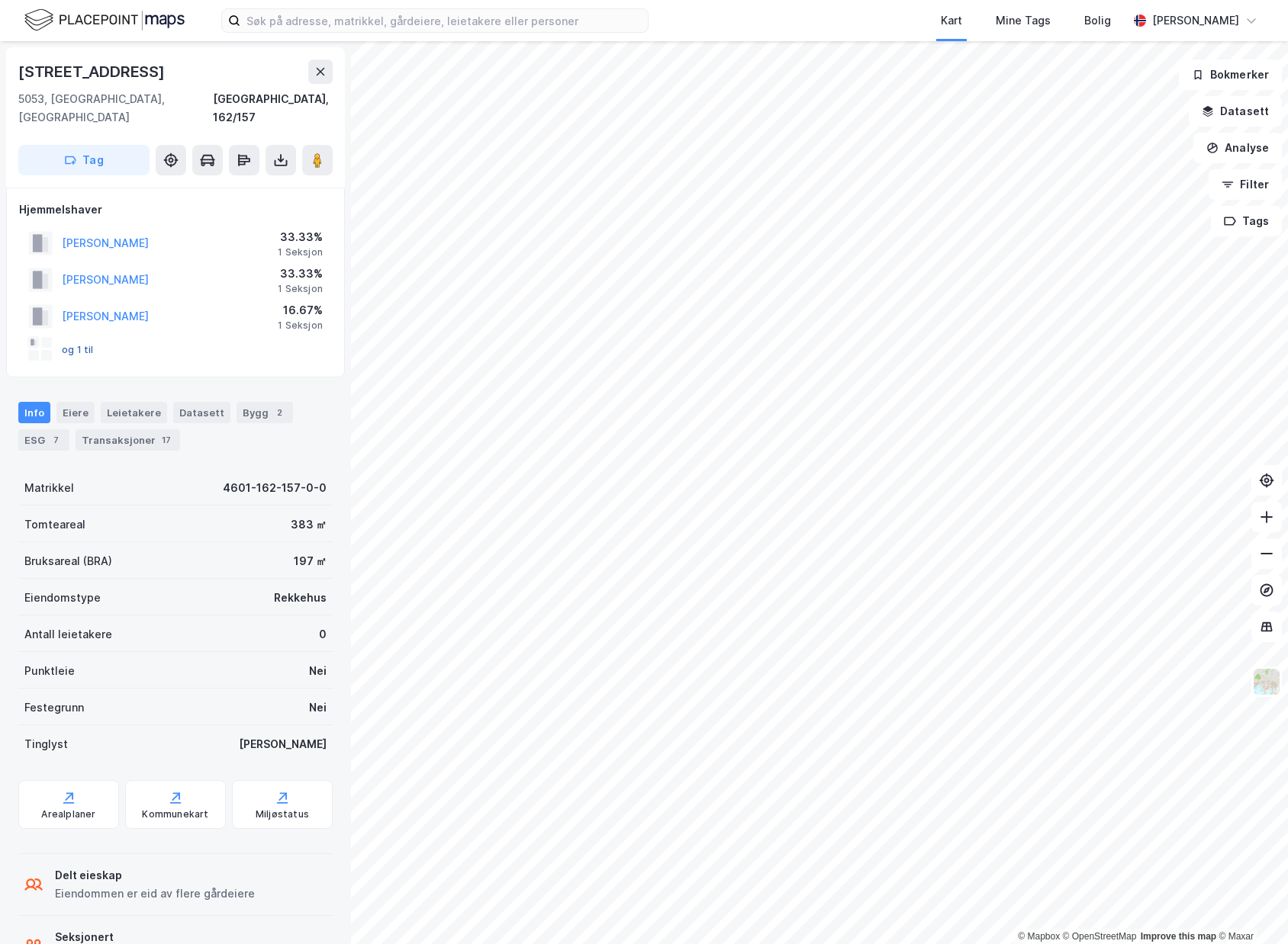
click at [0, 0] on button "og 1 til" at bounding box center [0, 0] width 0 height 0
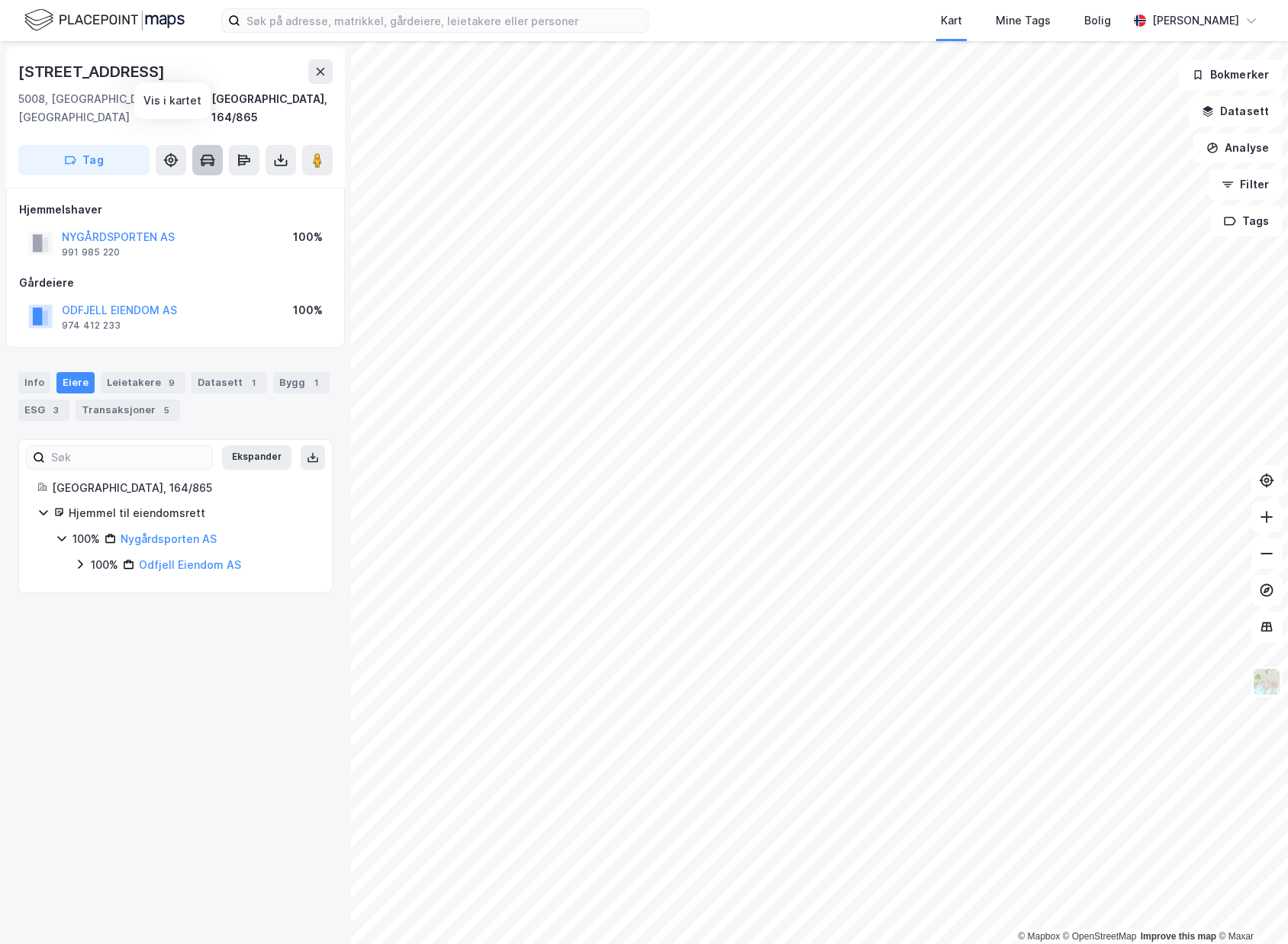
click at [199, 145] on button at bounding box center [207, 160] width 31 height 31
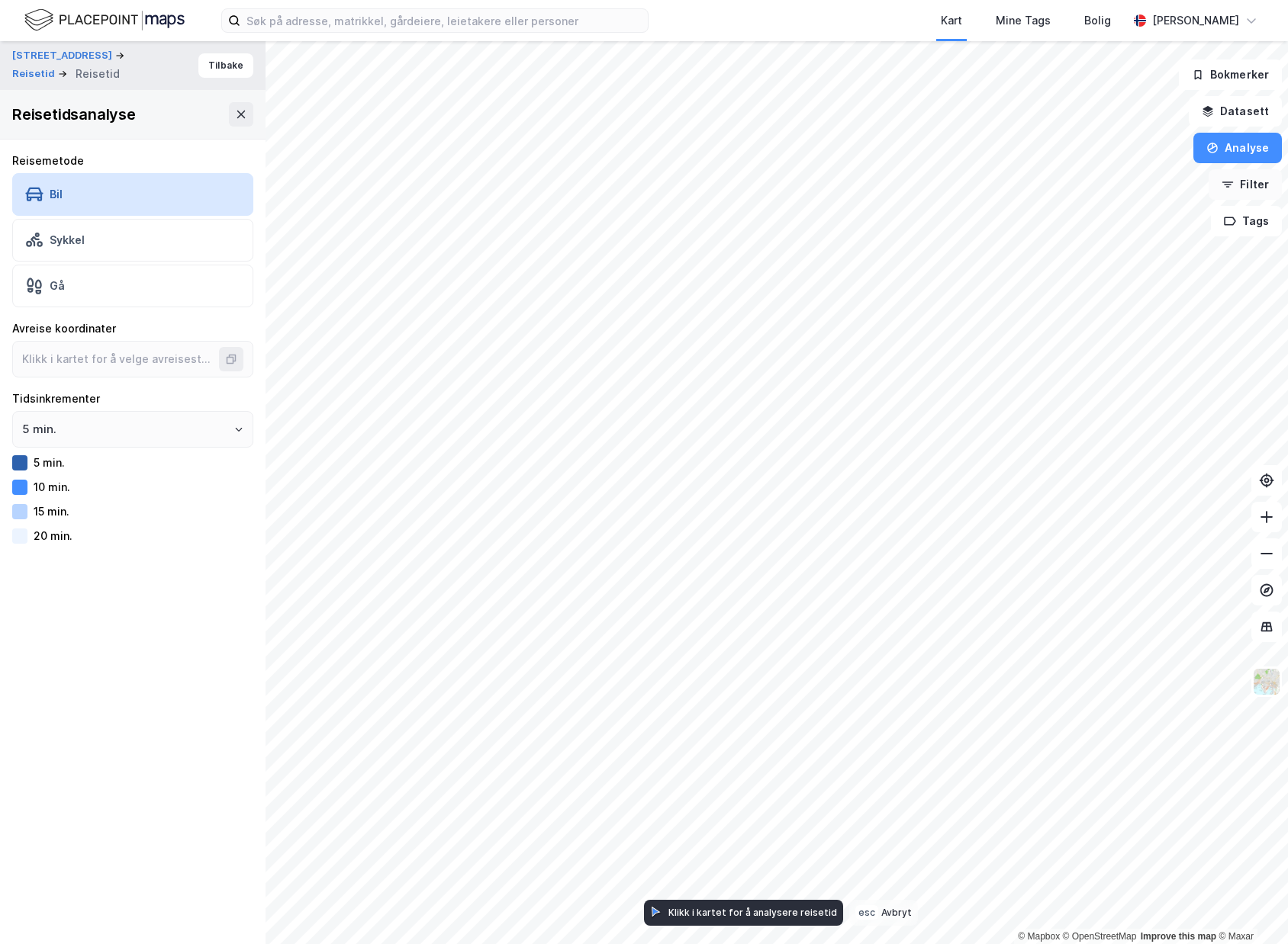
click at [1255, 190] on button "Filter" at bounding box center [1245, 185] width 74 height 31
